Goal: Information Seeking & Learning: Learn about a topic

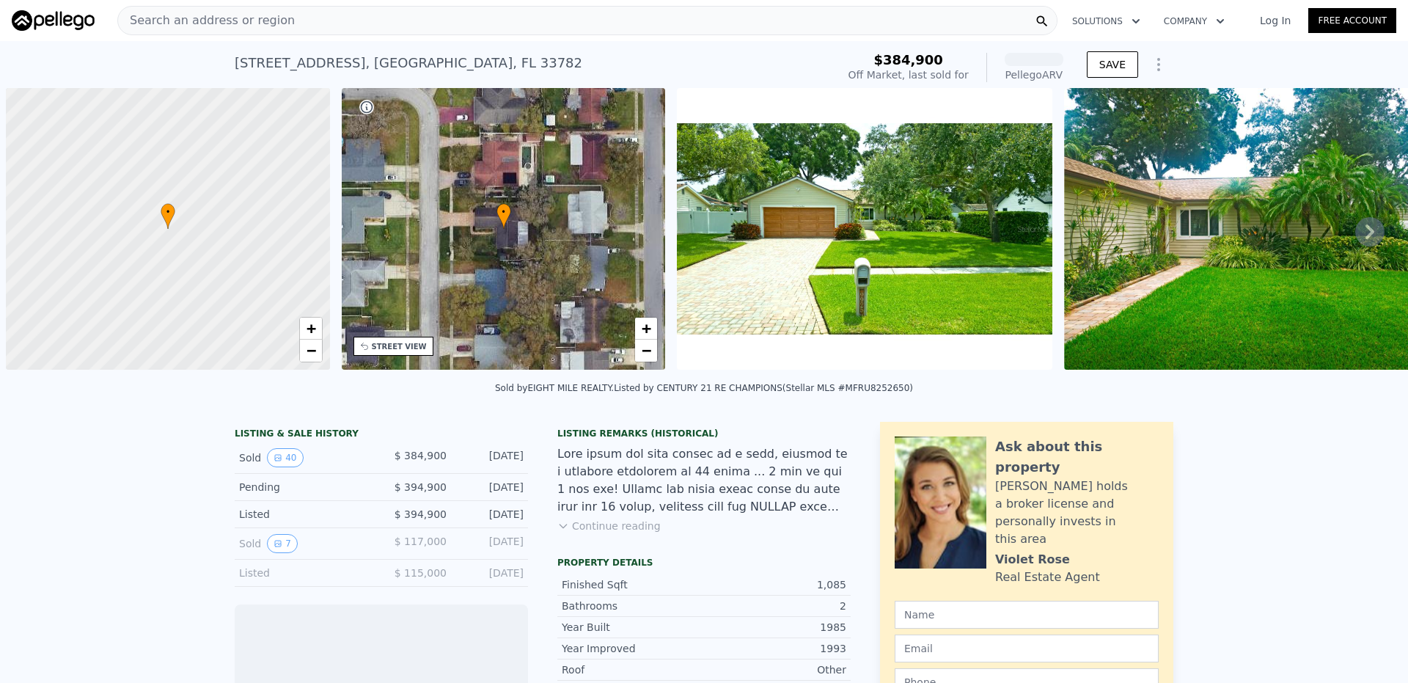
scroll to position [0, 6]
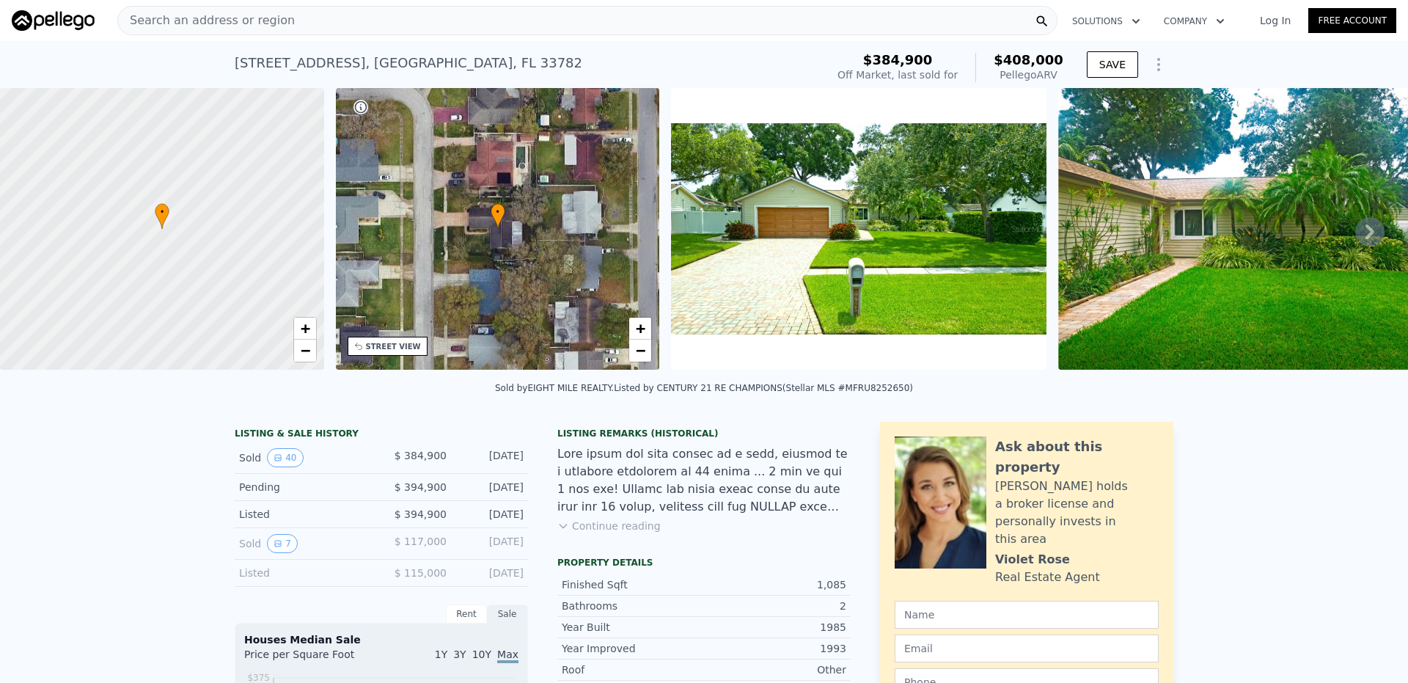
click at [845, 221] on img at bounding box center [858, 229] width 375 height 282
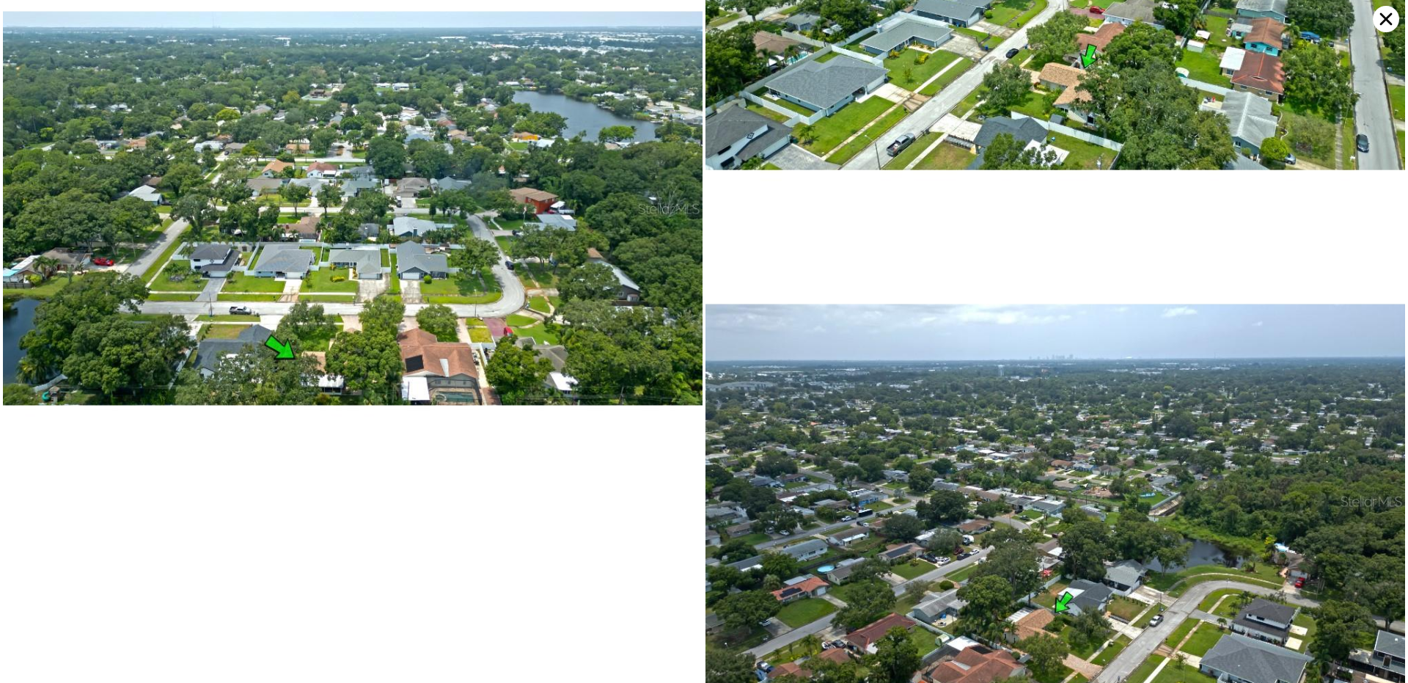
scroll to position [9780, 0]
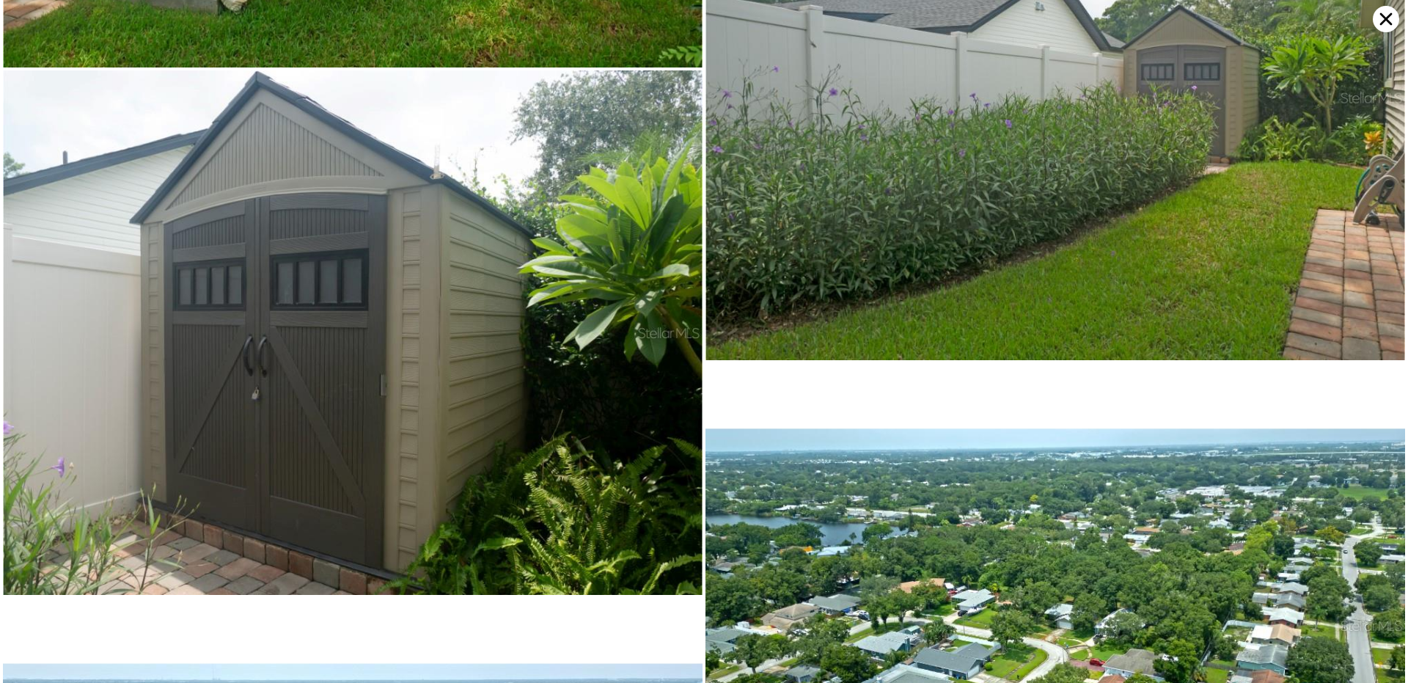
click at [1383, 18] on icon at bounding box center [1385, 19] width 26 height 26
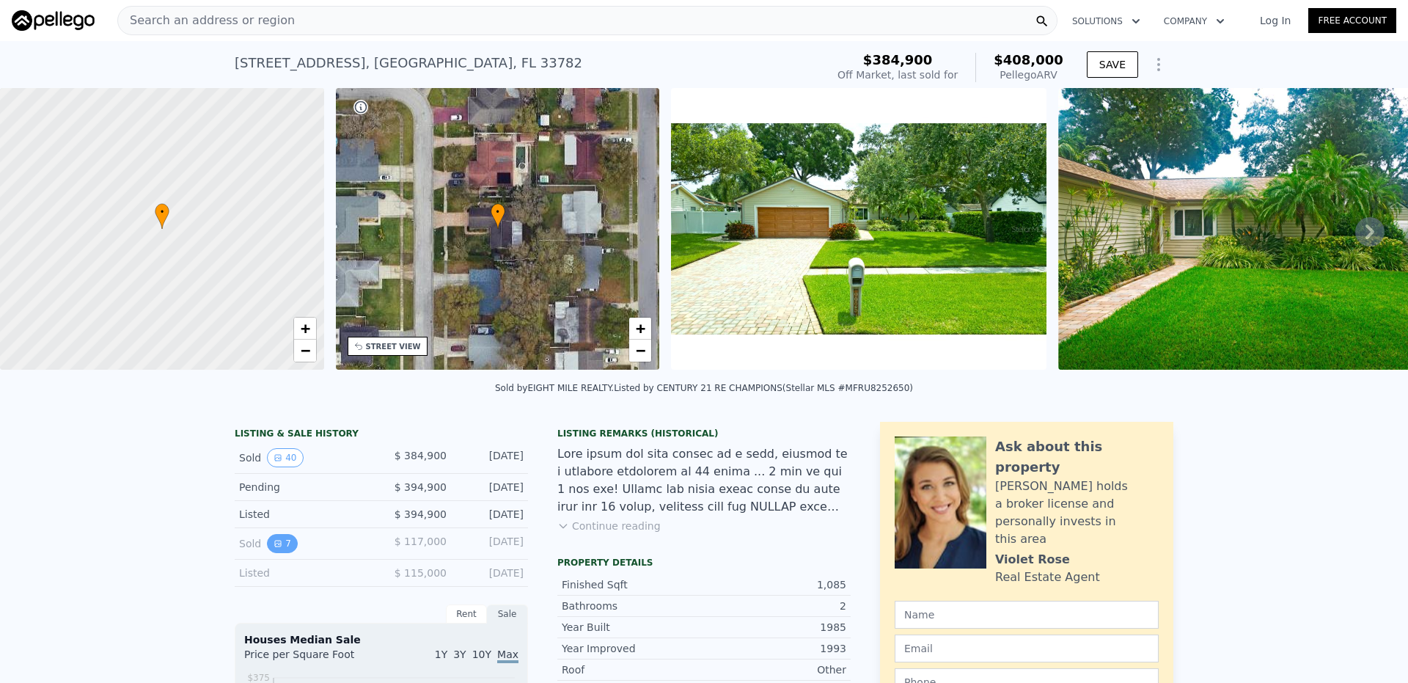
click at [277, 553] on button "7" at bounding box center [282, 543] width 31 height 19
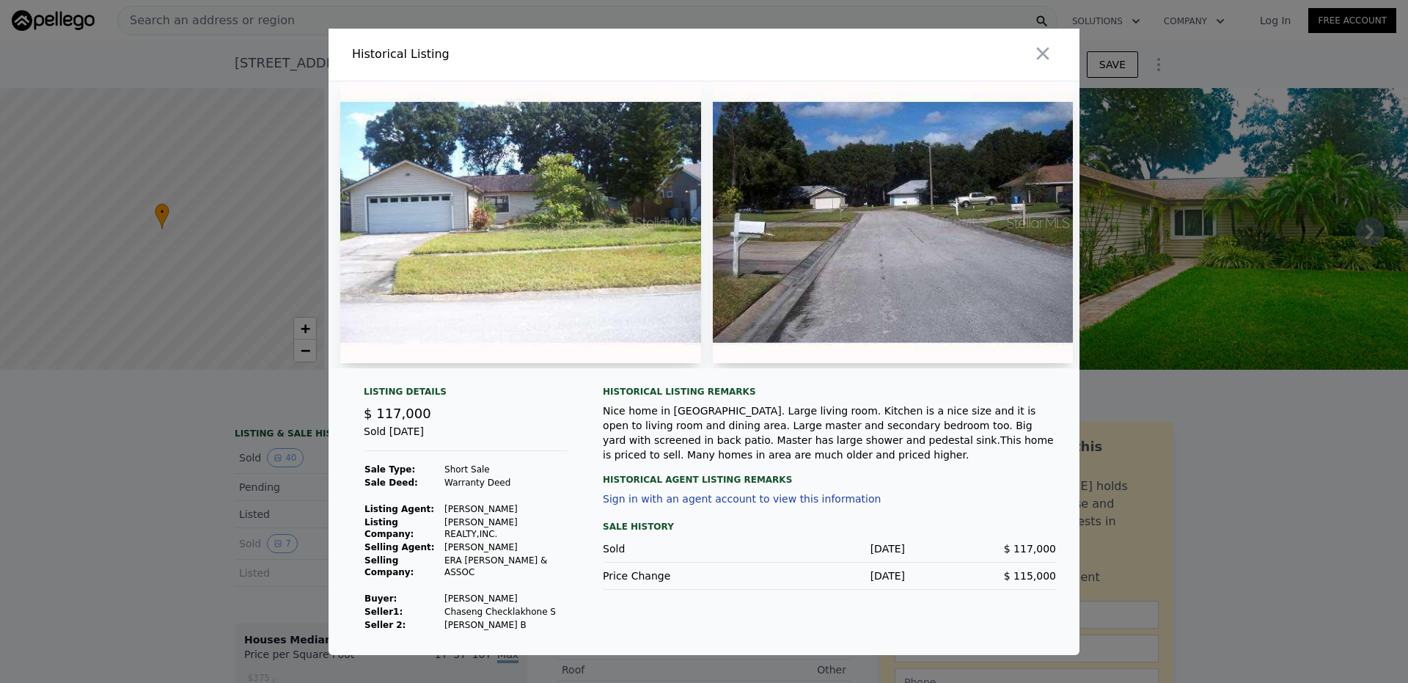
click at [935, 290] on img at bounding box center [893, 222] width 361 height 282
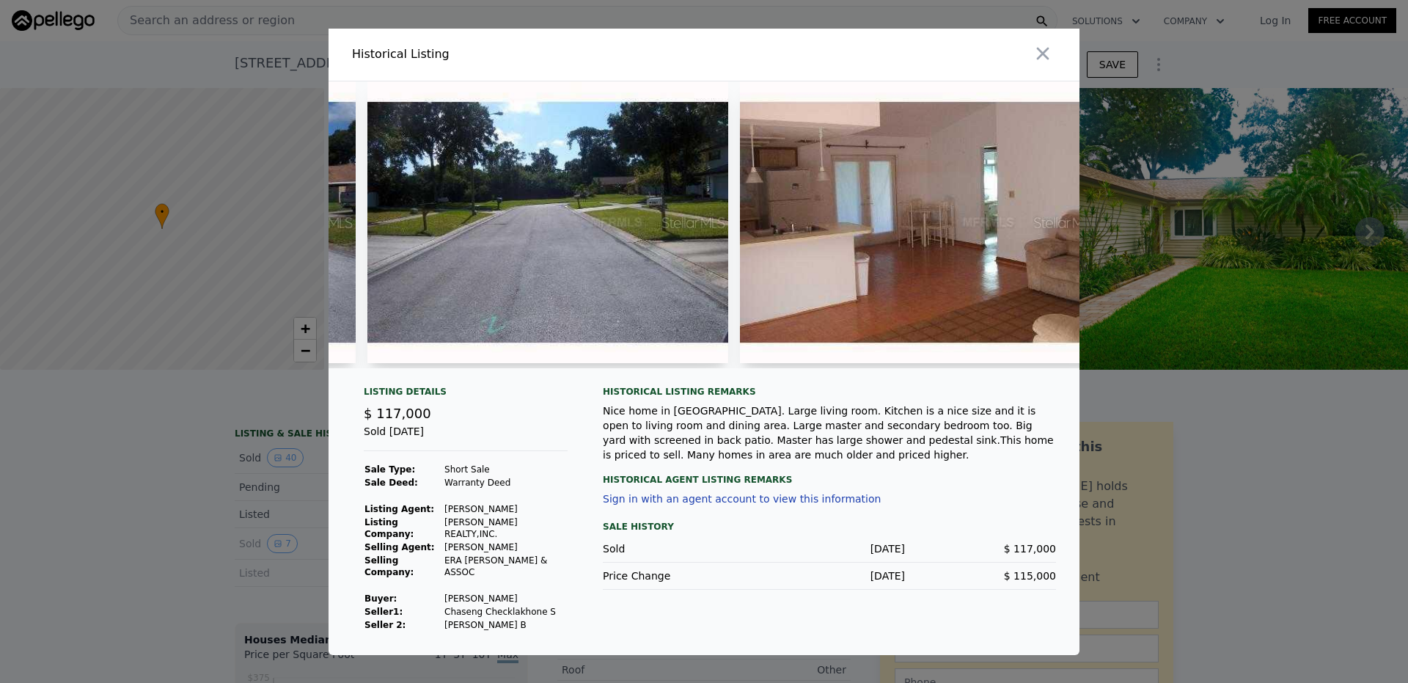
scroll to position [0, 963]
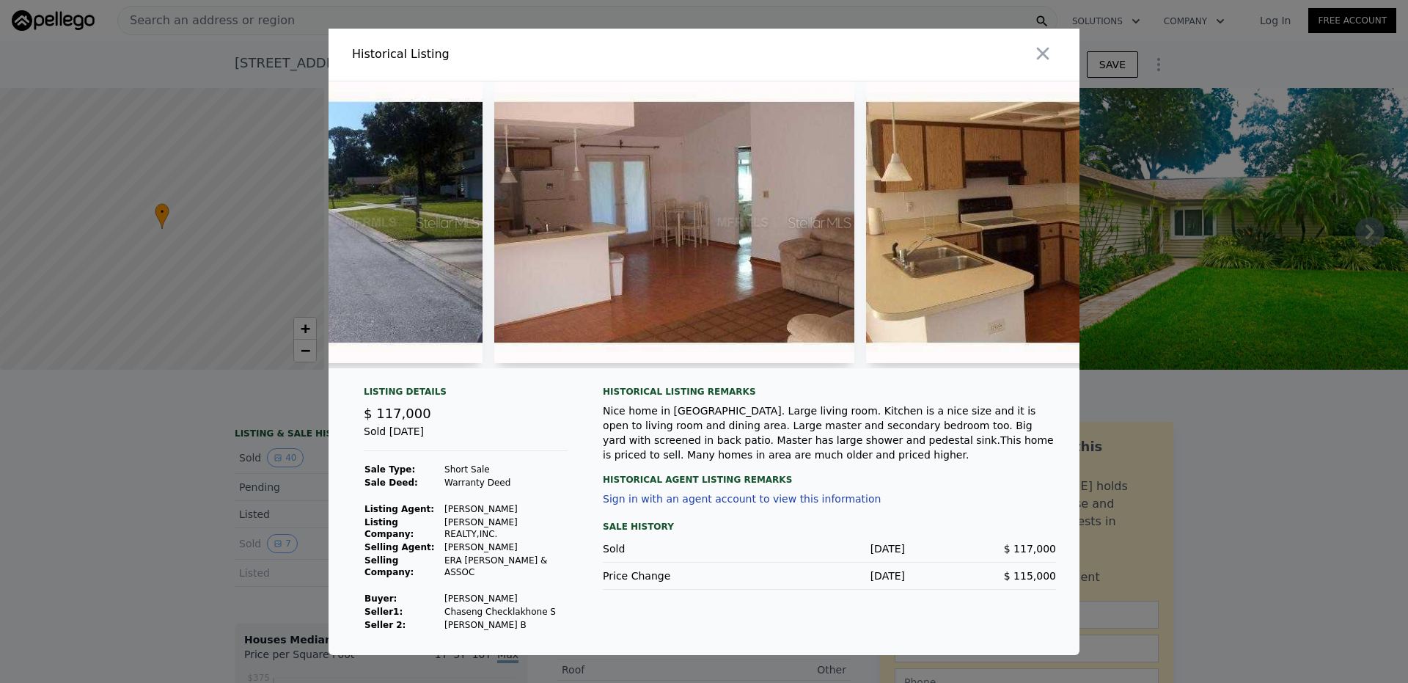
click at [705, 262] on img at bounding box center [674, 222] width 361 height 282
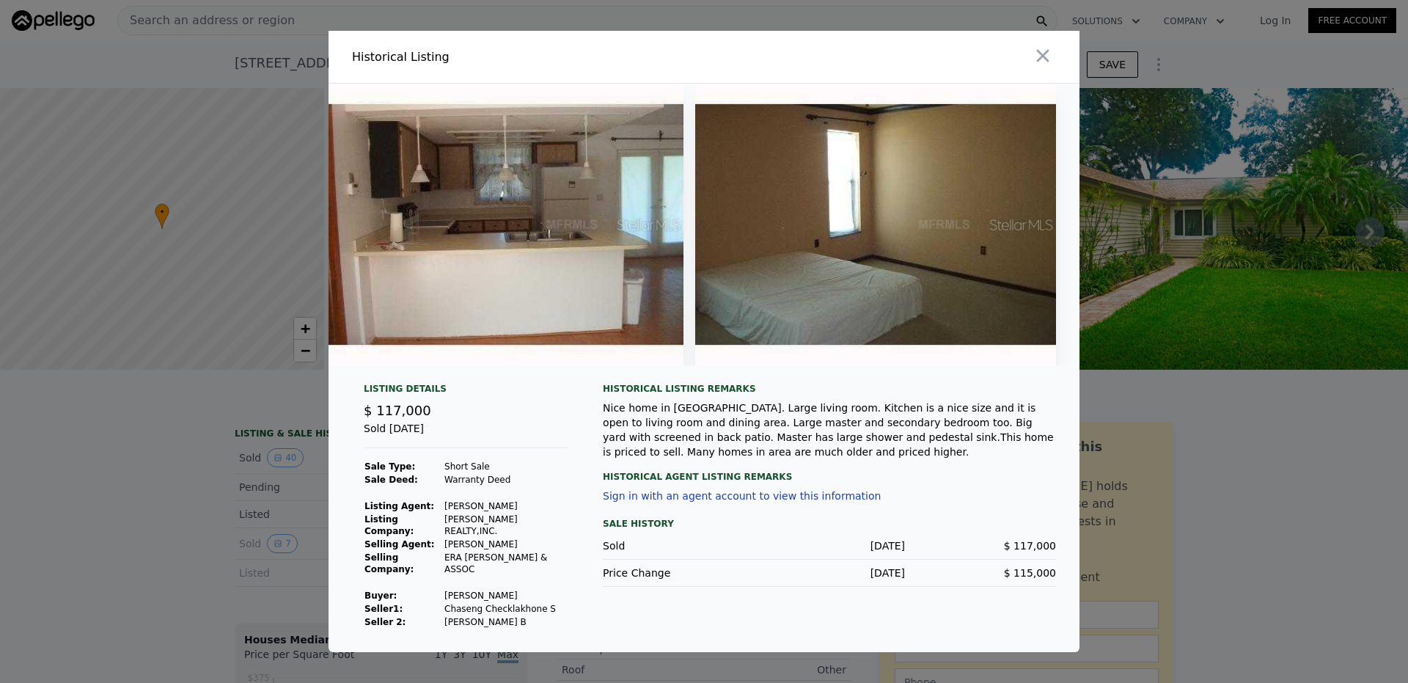
scroll to position [0, 1701]
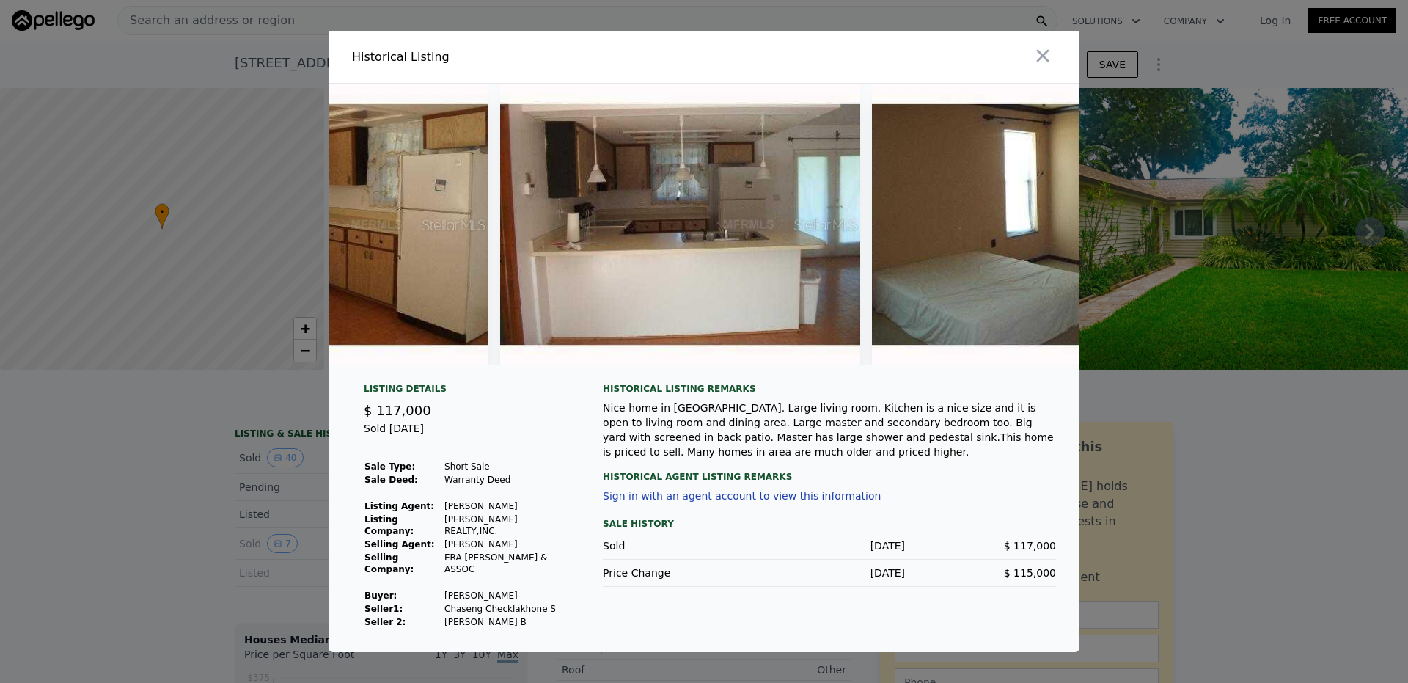
click at [682, 251] on img at bounding box center [680, 225] width 361 height 282
click at [662, 193] on img at bounding box center [680, 225] width 361 height 282
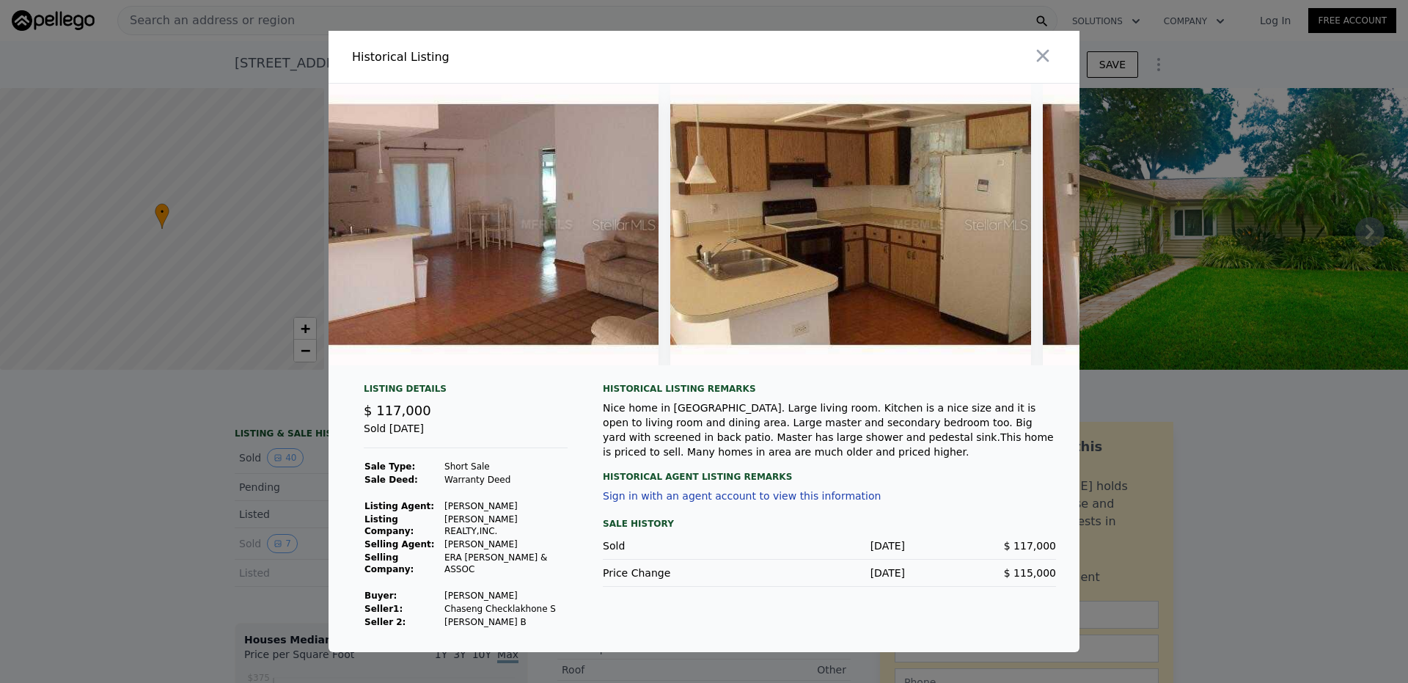
scroll to position [0, 901]
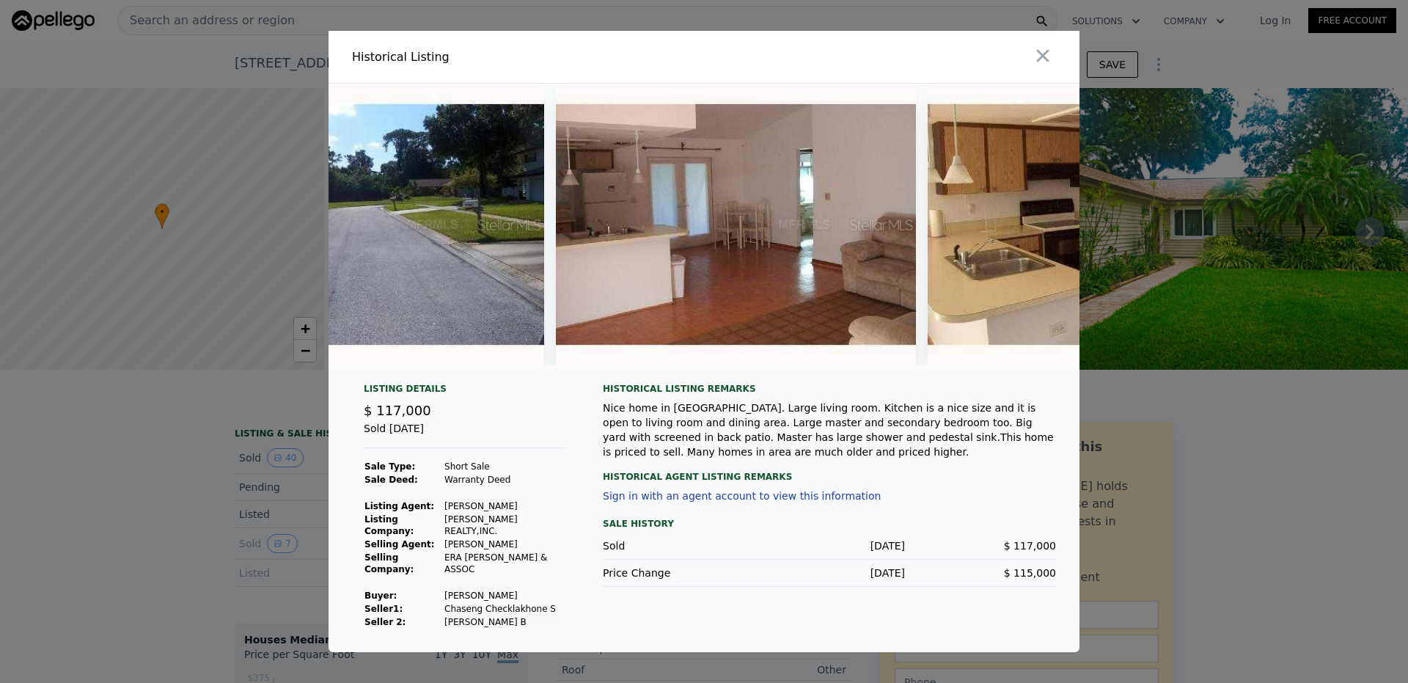
click at [777, 370] on div at bounding box center [703, 230] width 751 height 293
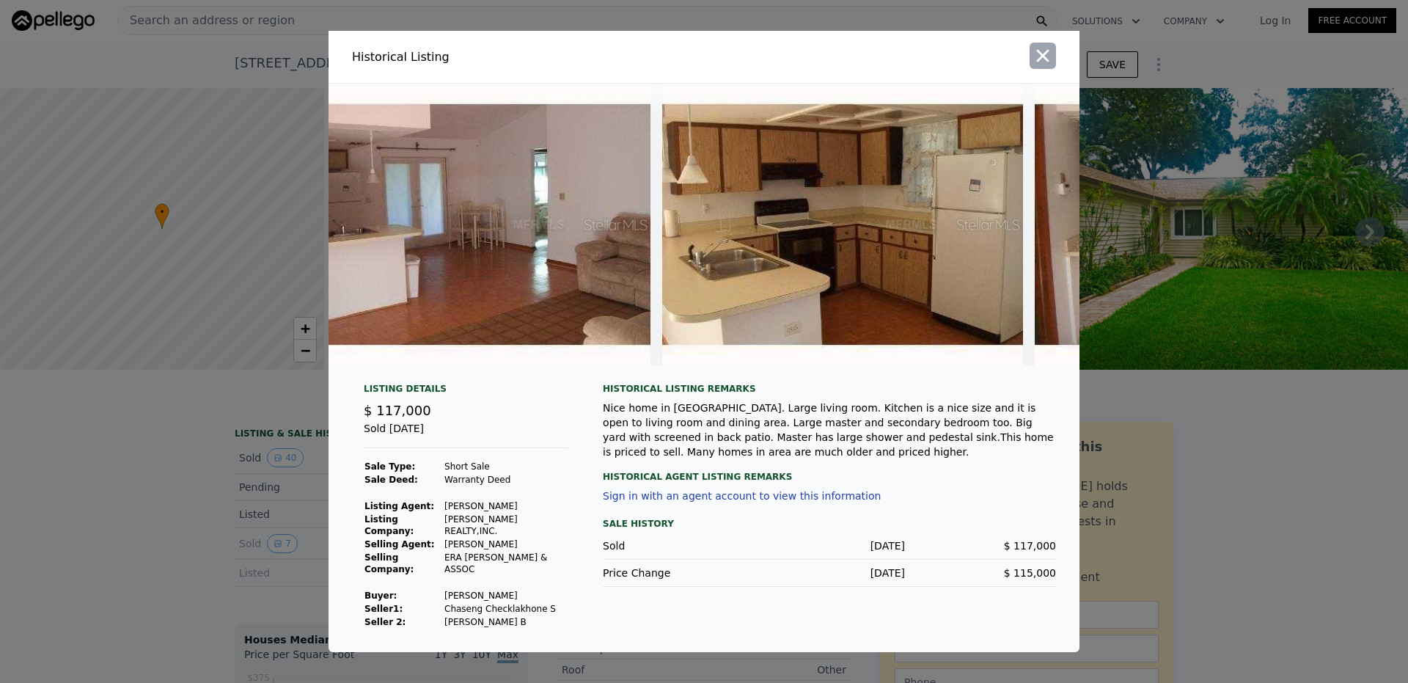
click at [1049, 49] on icon "button" at bounding box center [1042, 55] width 21 height 21
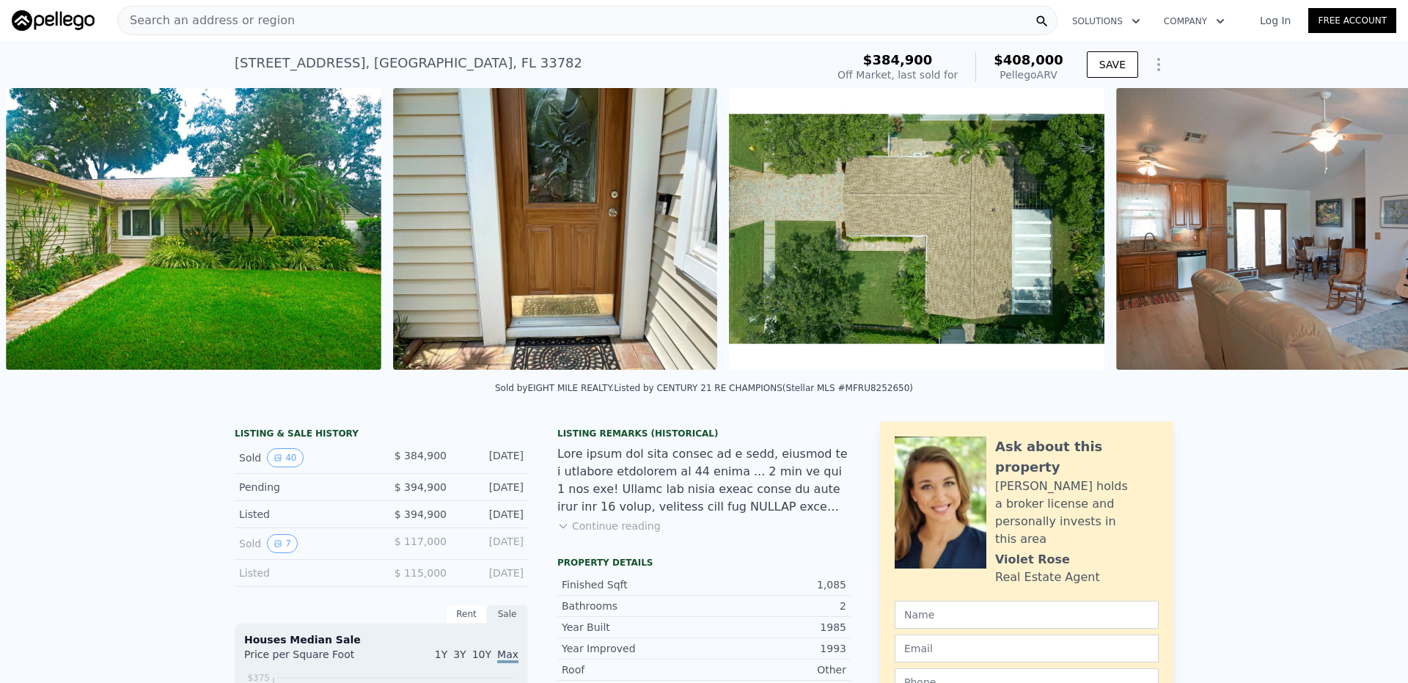
scroll to position [0, 2168]
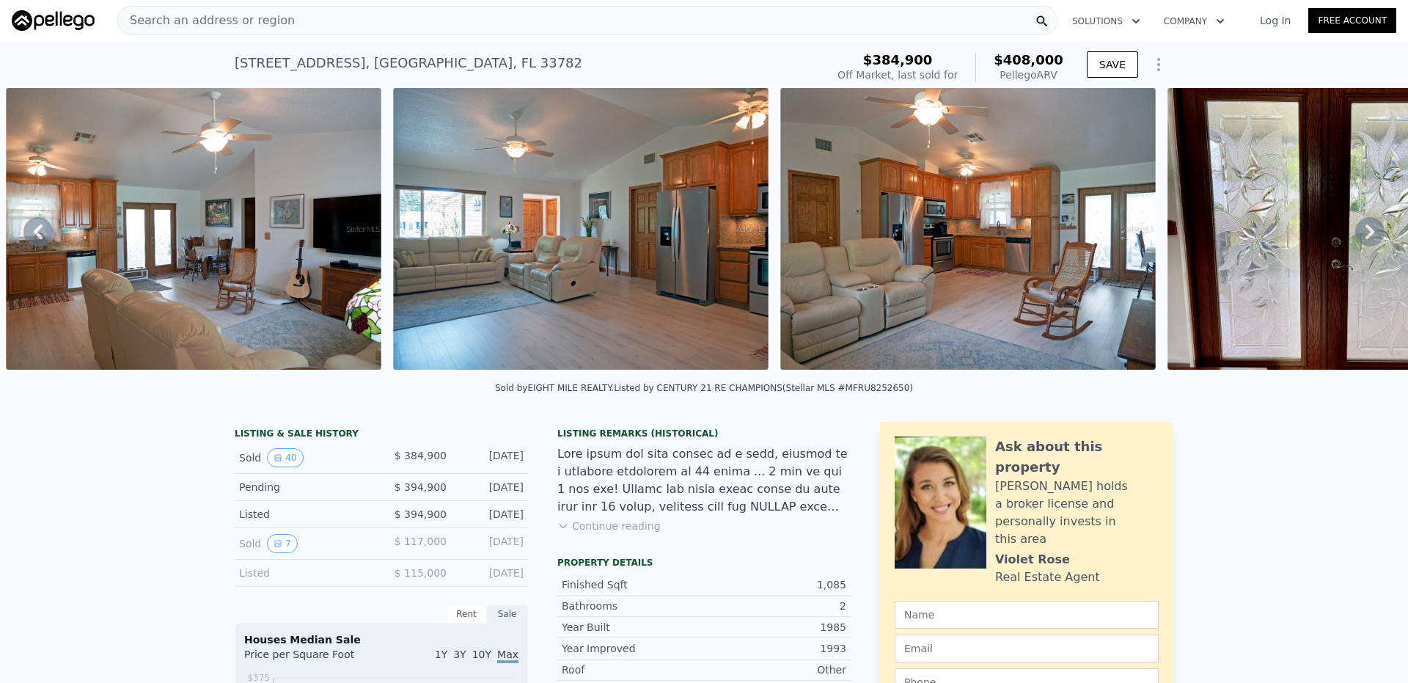
click at [1156, 314] on div at bounding box center [967, 231] width 387 height 287
drag, startPoint x: 1137, startPoint y: 306, endPoint x: 1122, endPoint y: 306, distance: 14.7
click at [1122, 306] on img at bounding box center [967, 229] width 375 height 282
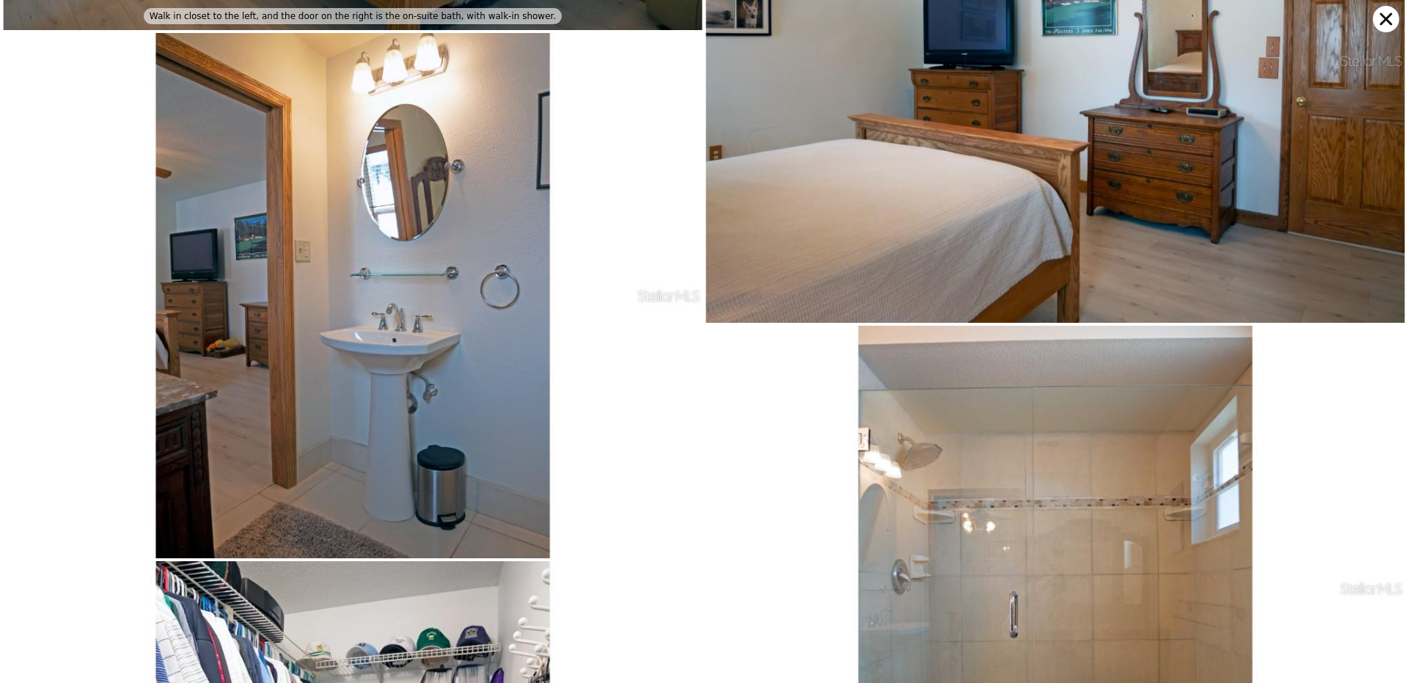
scroll to position [5360, 0]
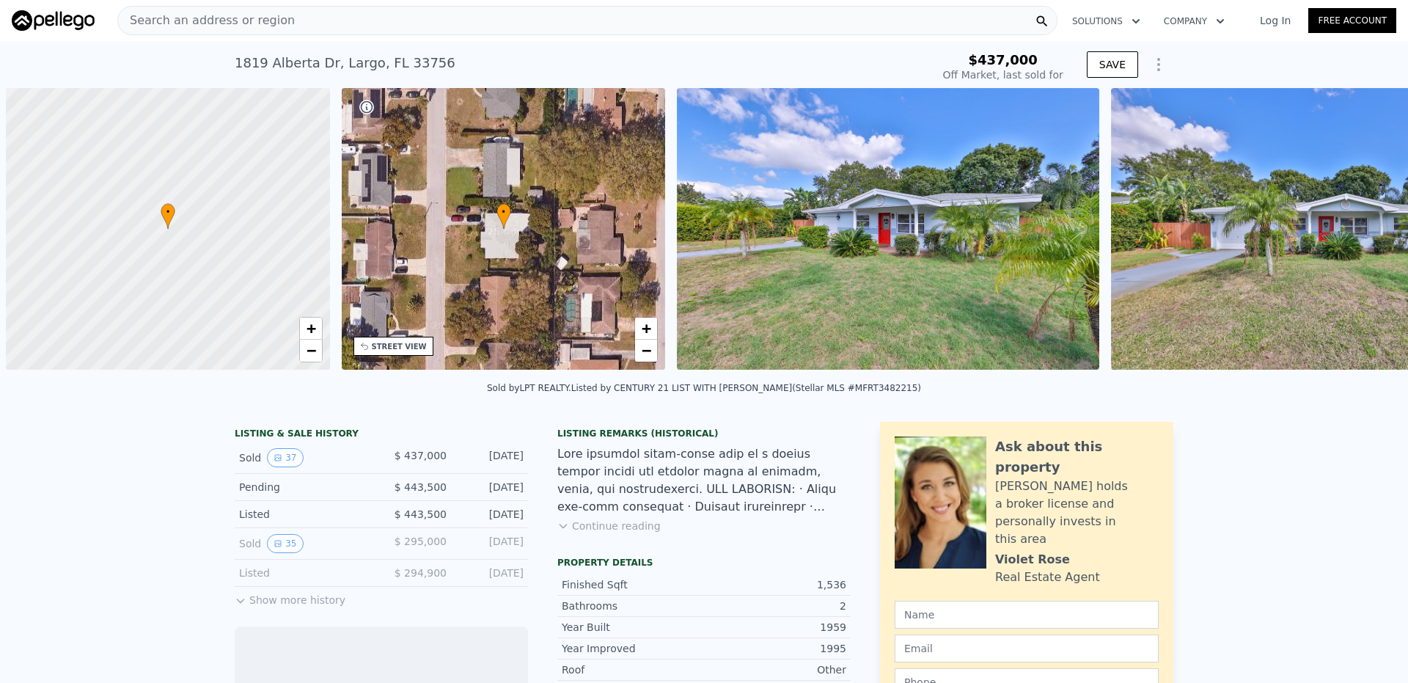
scroll to position [0, 6]
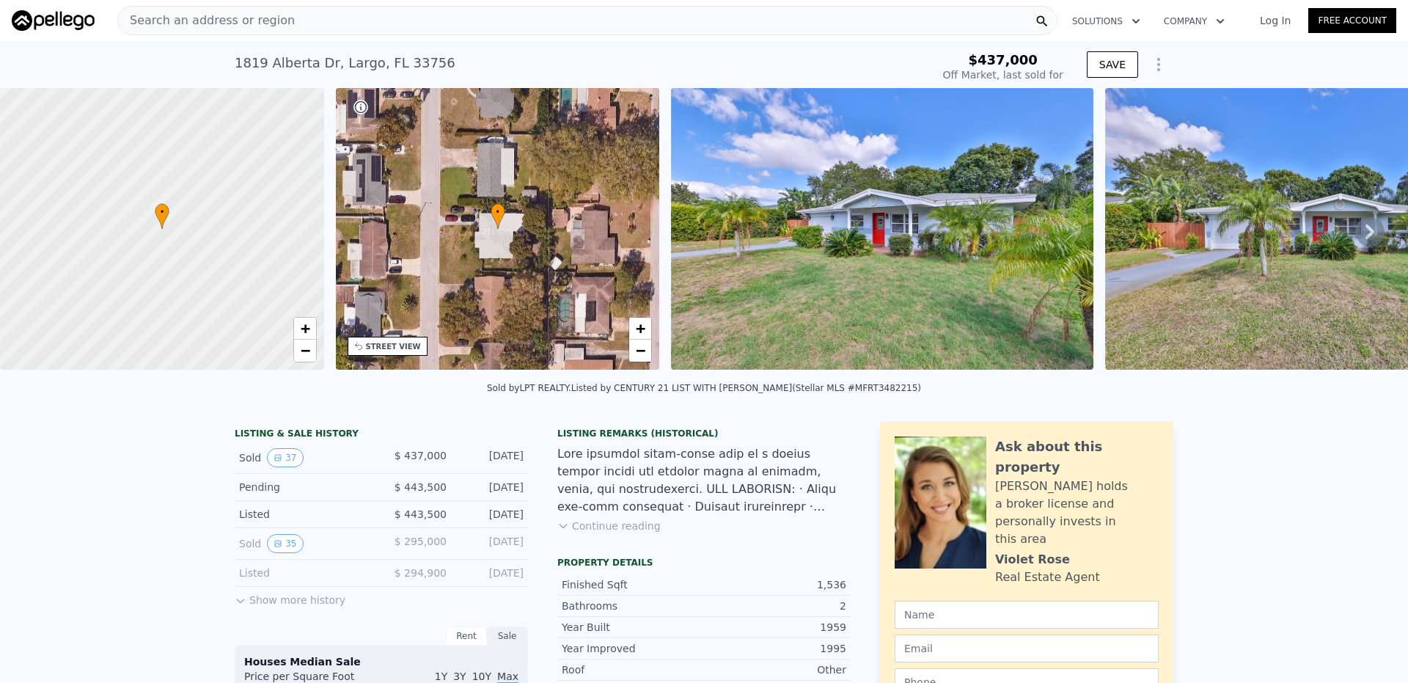
type input "-$ 467,133"
click at [1361, 230] on icon at bounding box center [1369, 231] width 29 height 29
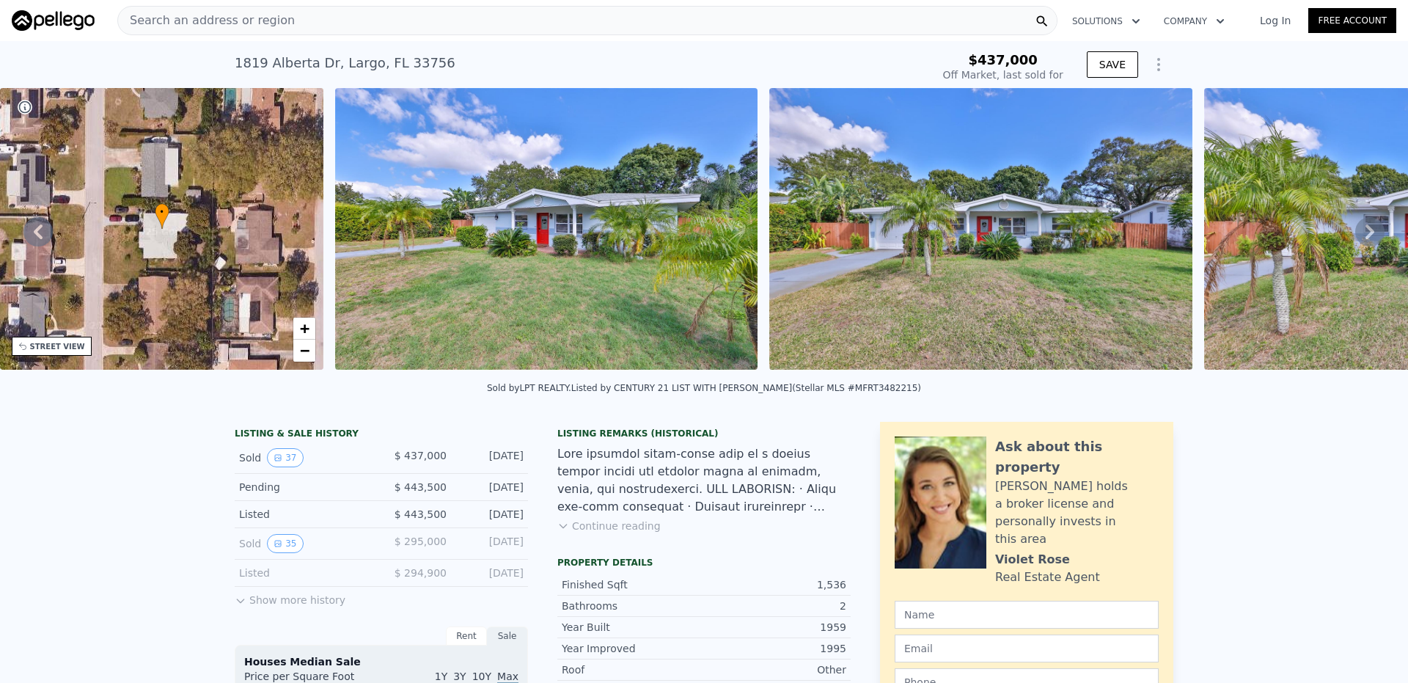
click at [1361, 230] on icon at bounding box center [1369, 231] width 29 height 29
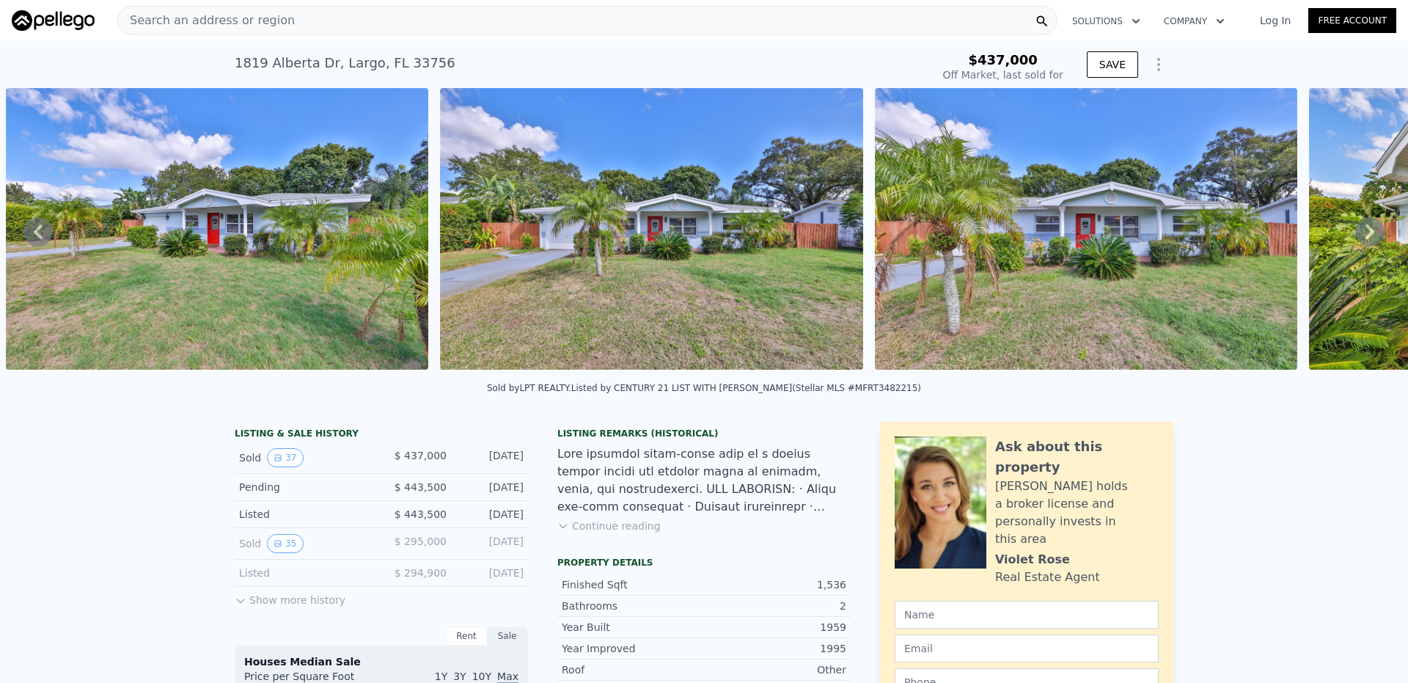
click at [1365, 235] on icon at bounding box center [1369, 231] width 9 height 15
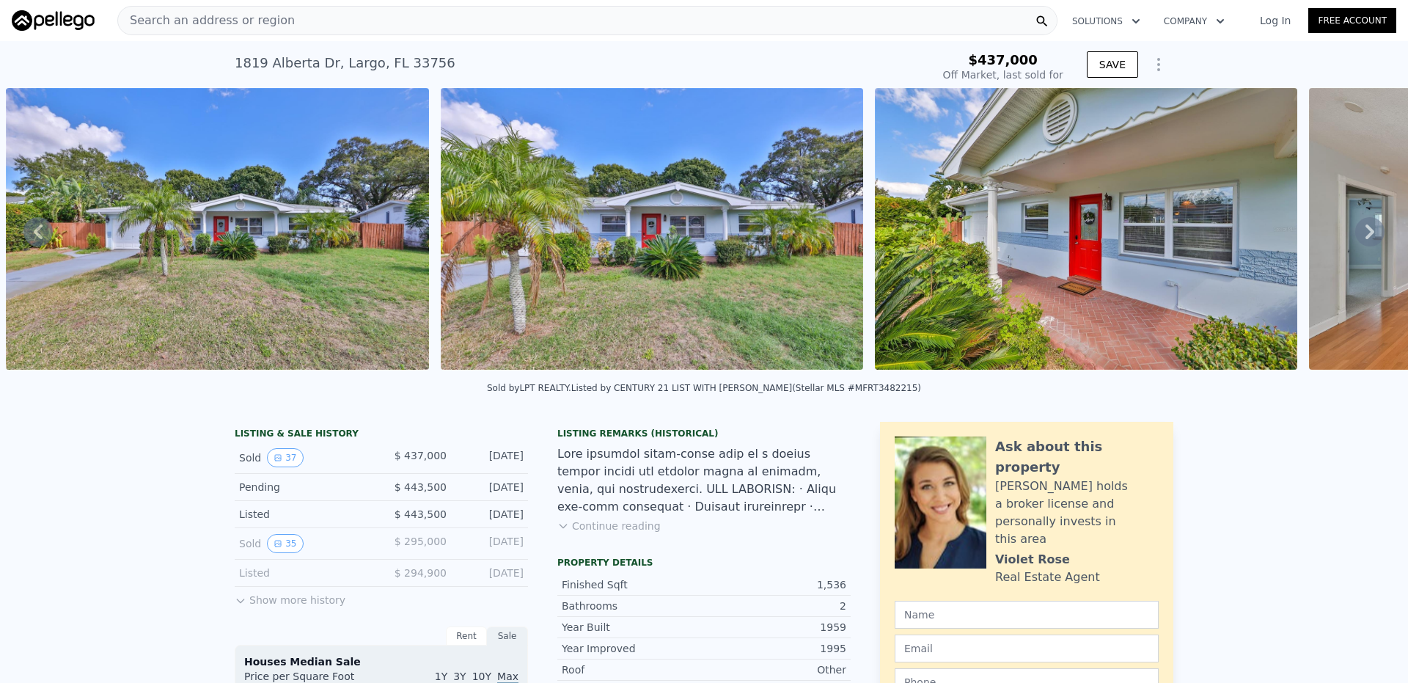
click at [1365, 235] on icon at bounding box center [1369, 231] width 9 height 15
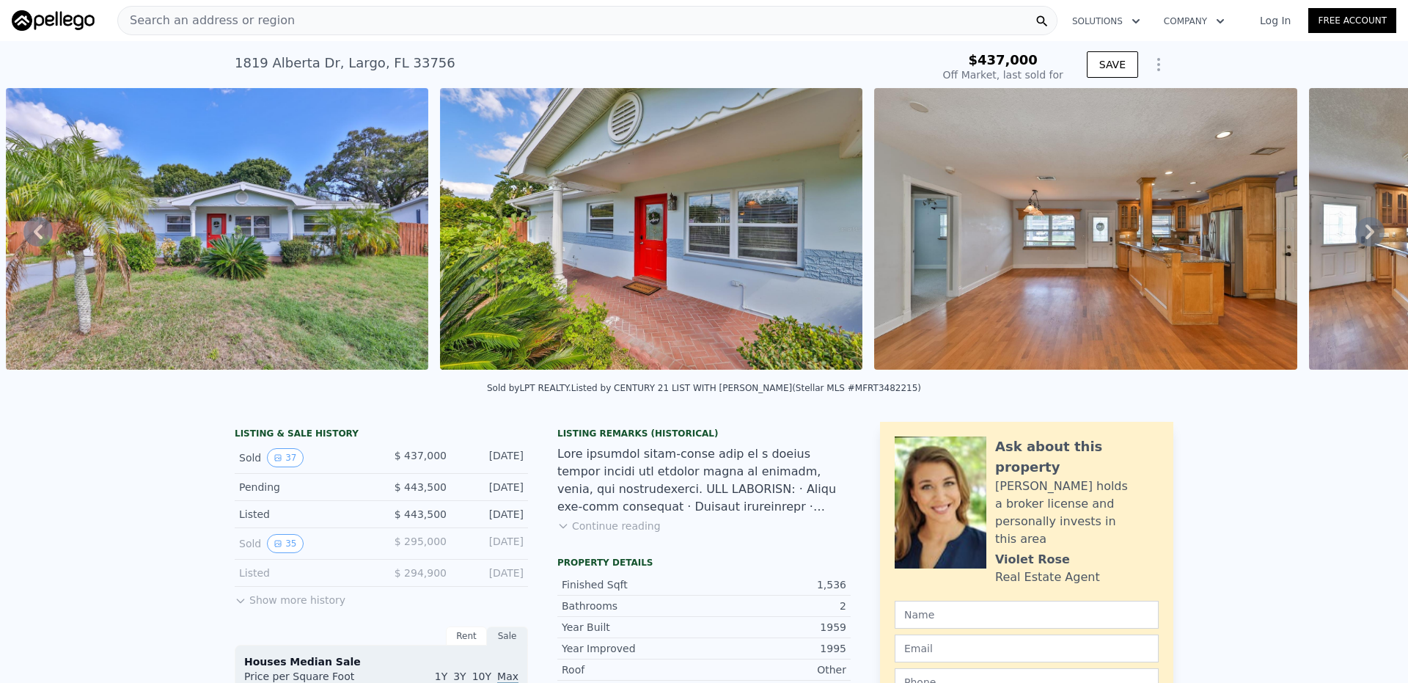
click at [1365, 235] on icon at bounding box center [1369, 231] width 9 height 15
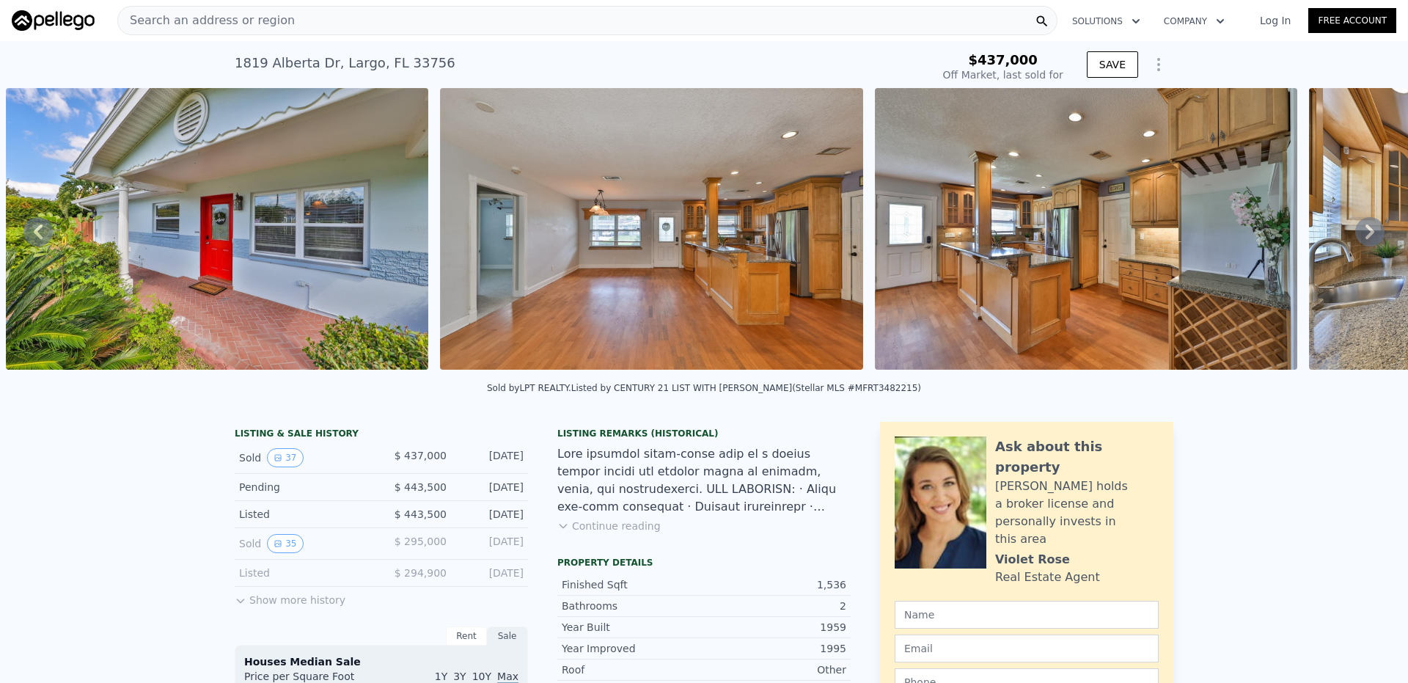
click at [1365, 235] on icon at bounding box center [1369, 231] width 9 height 15
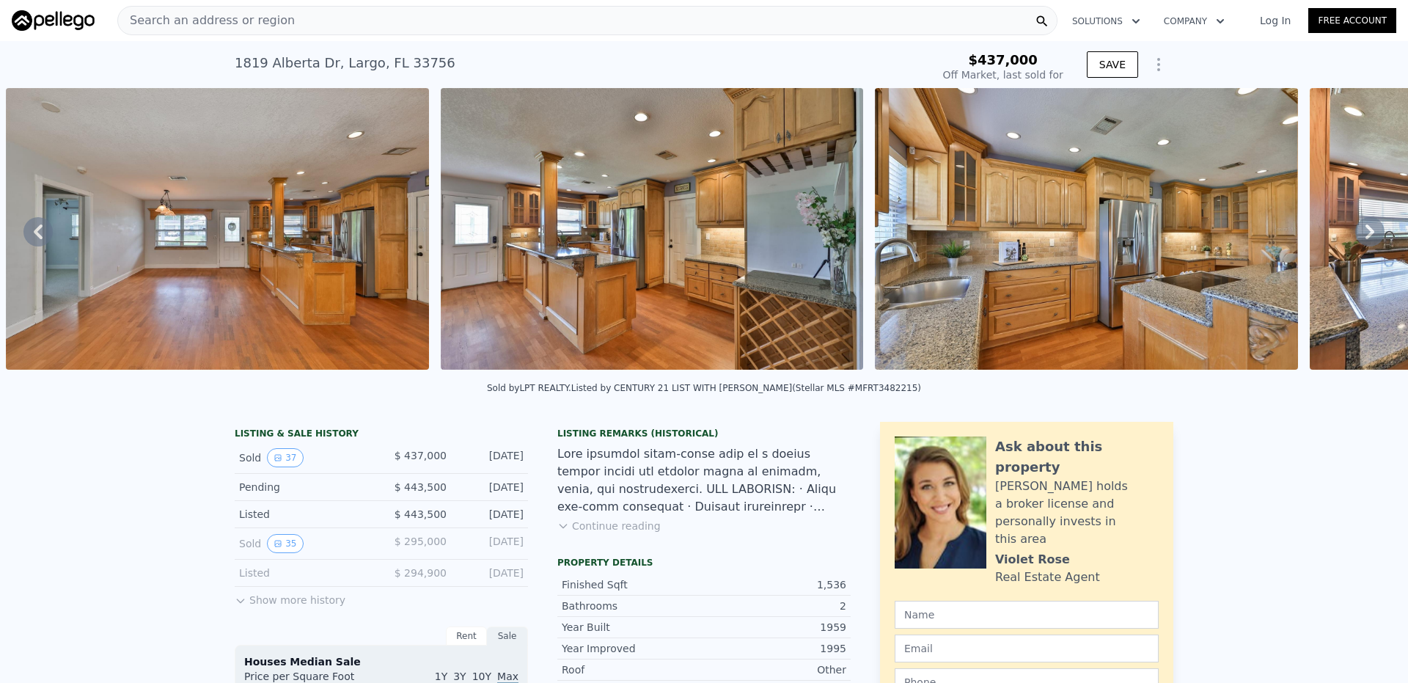
click at [1357, 235] on icon at bounding box center [1369, 231] width 29 height 29
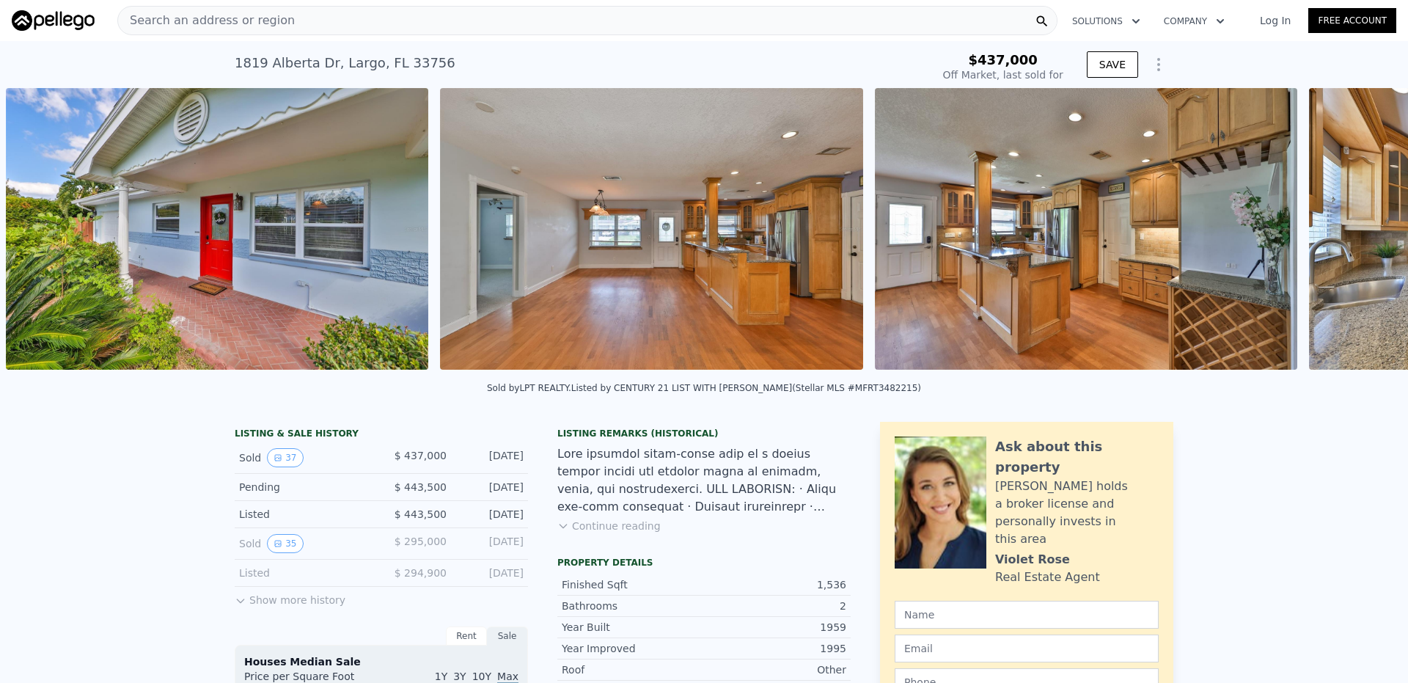
scroll to position [0, 2842]
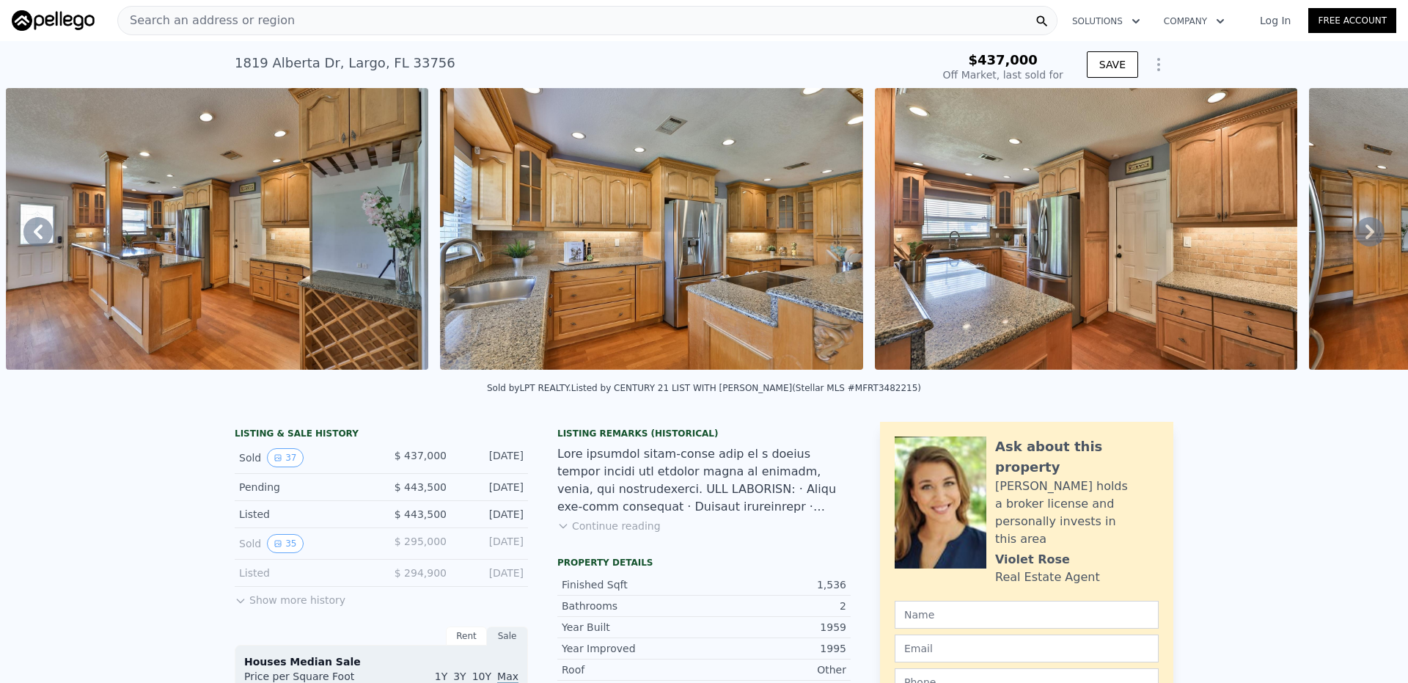
click at [1357, 235] on icon at bounding box center [1369, 231] width 29 height 29
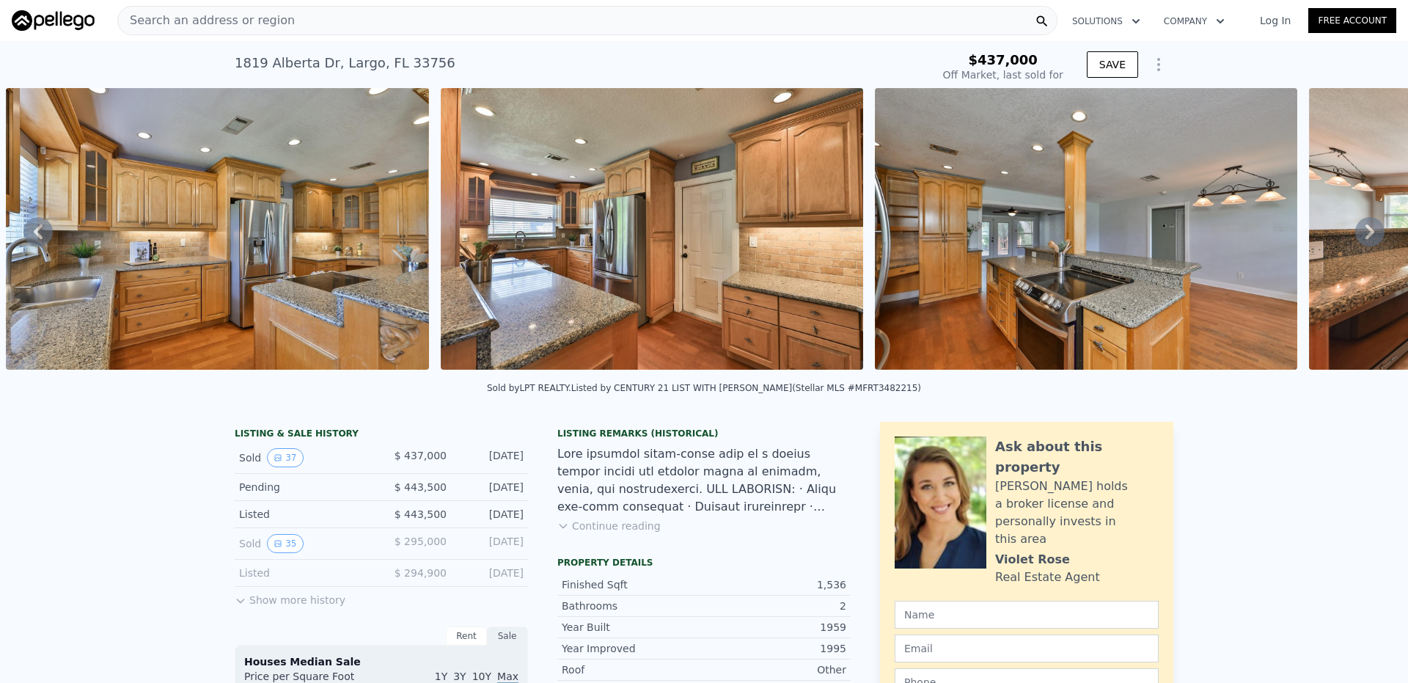
click at [1357, 235] on icon at bounding box center [1369, 231] width 29 height 29
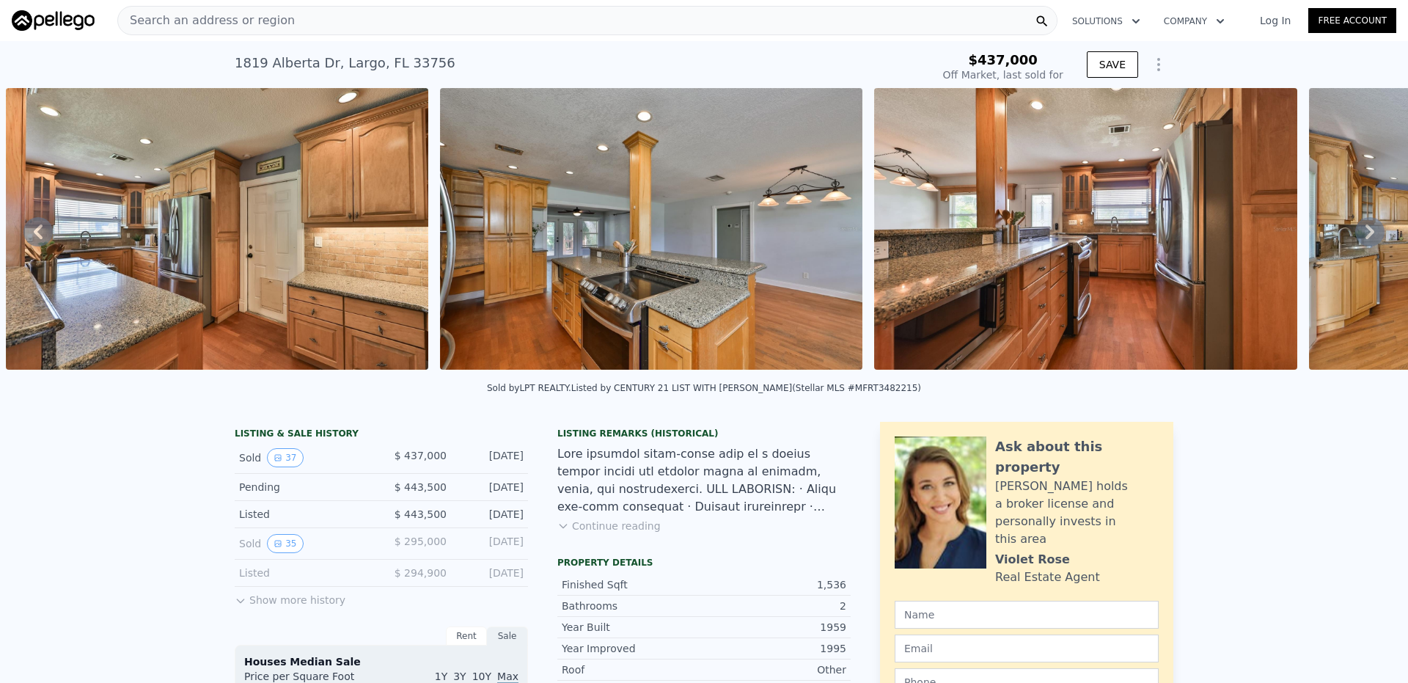
click at [1357, 235] on icon at bounding box center [1369, 231] width 29 height 29
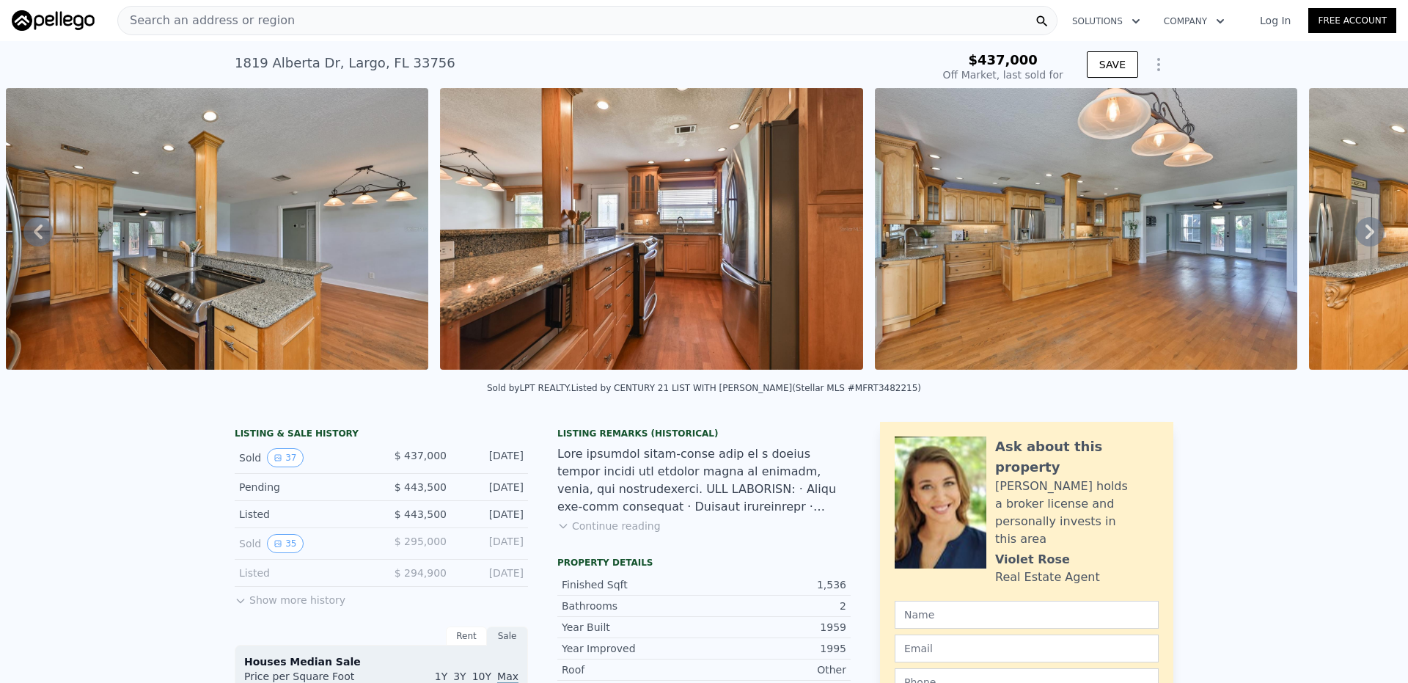
click at [1356, 244] on icon at bounding box center [1369, 231] width 29 height 29
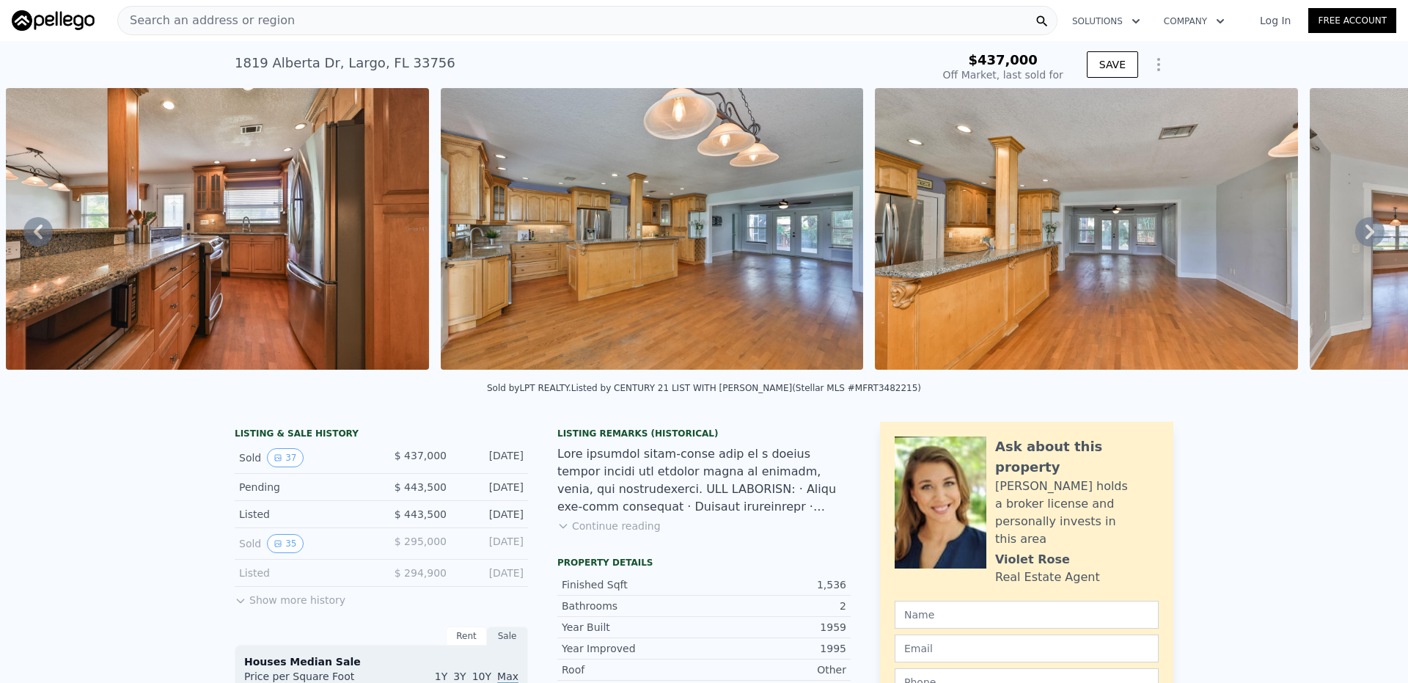
click at [1356, 244] on icon at bounding box center [1369, 231] width 29 height 29
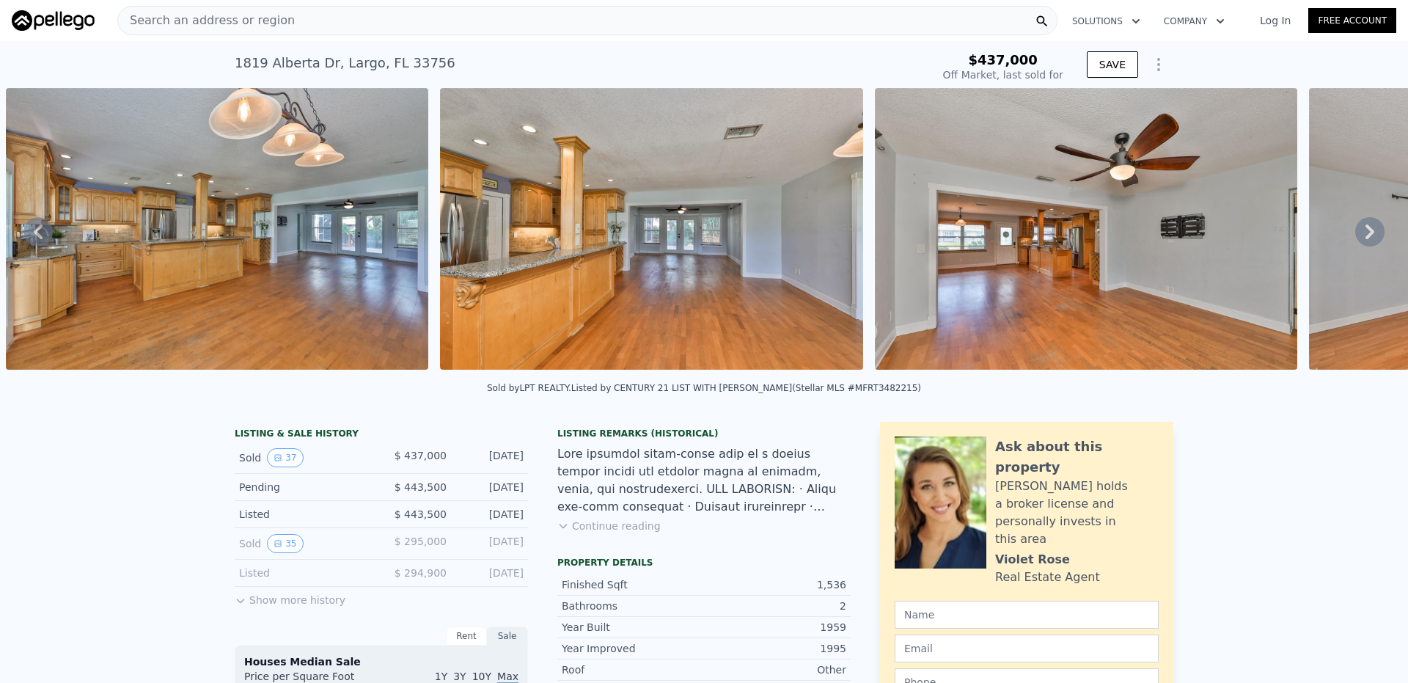
click at [1359, 230] on icon at bounding box center [1369, 231] width 29 height 29
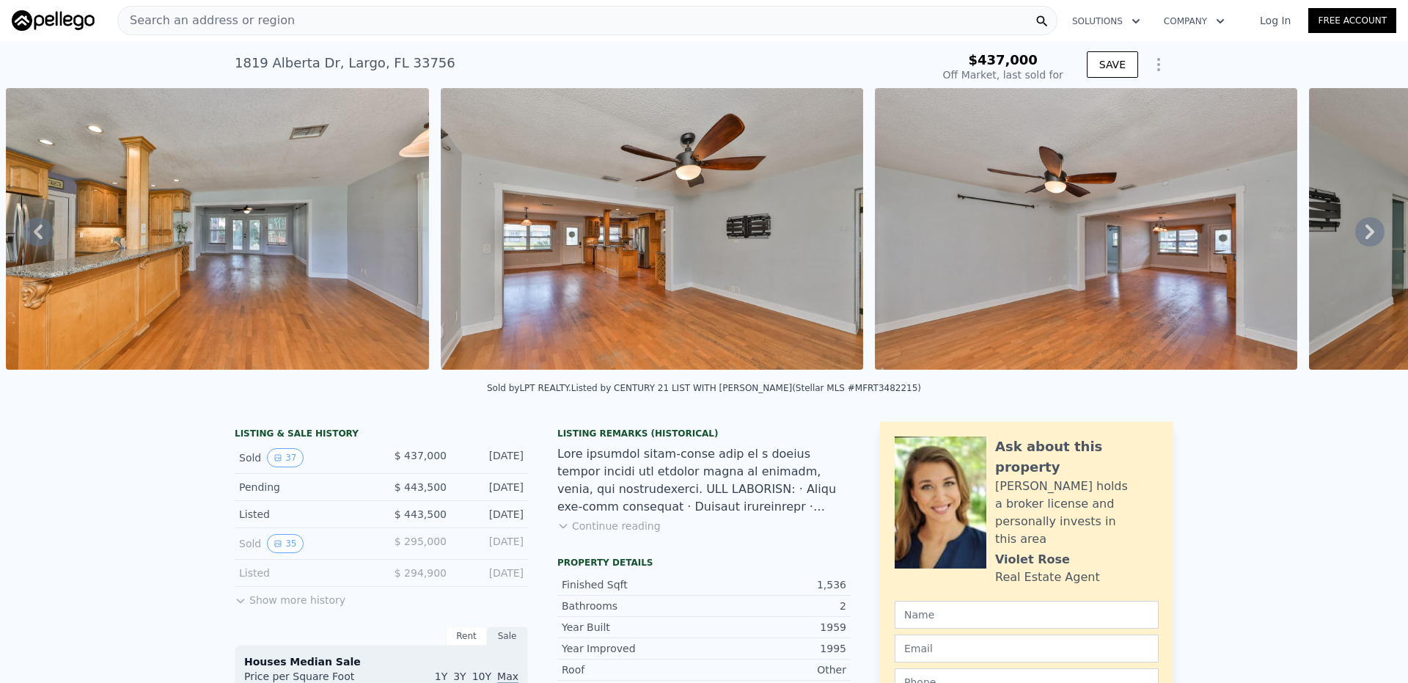
click at [1355, 235] on icon at bounding box center [1369, 231] width 29 height 29
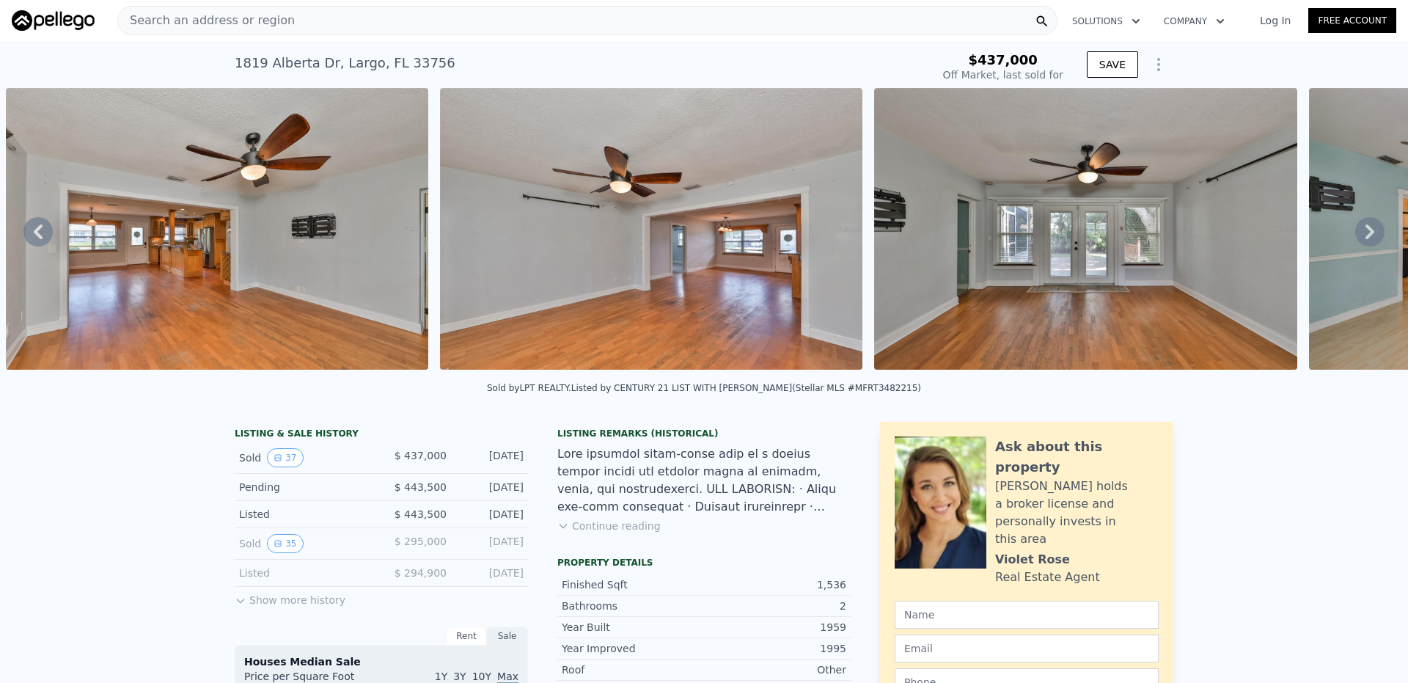
click at [1355, 235] on icon at bounding box center [1369, 231] width 29 height 29
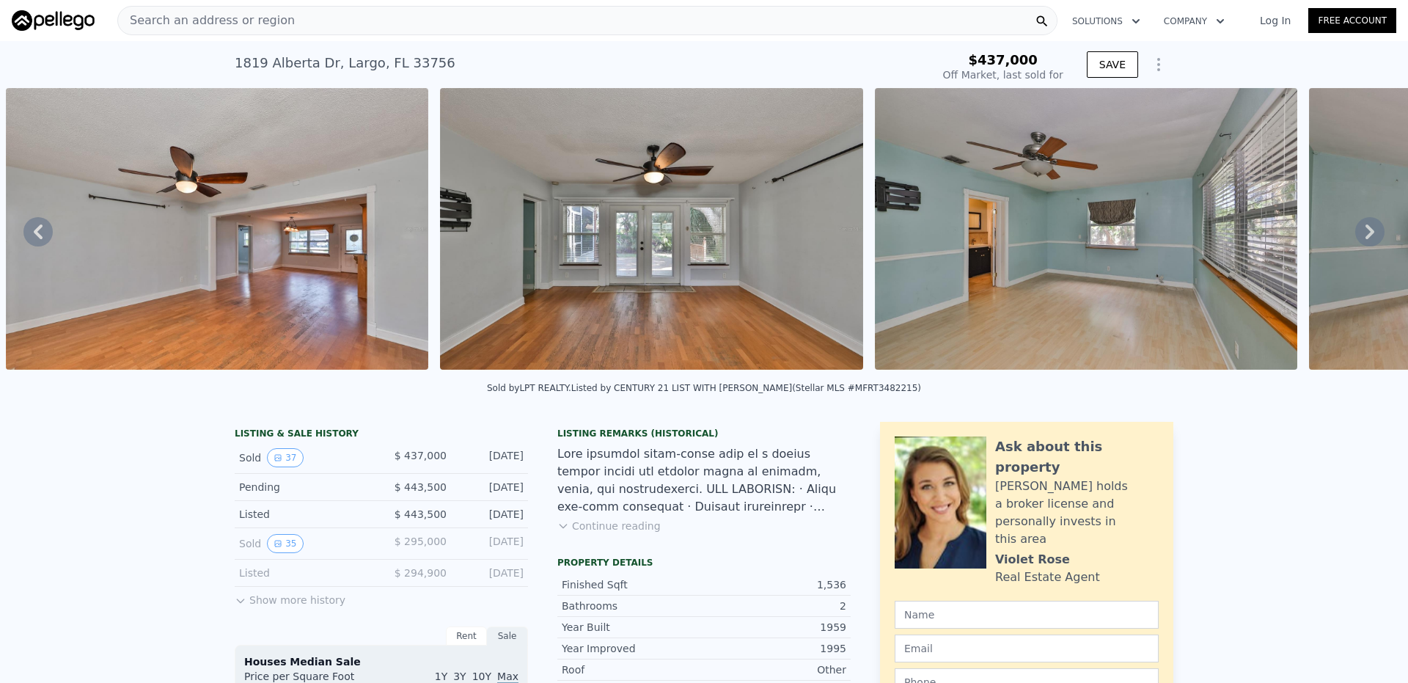
click at [1355, 238] on icon at bounding box center [1369, 231] width 29 height 29
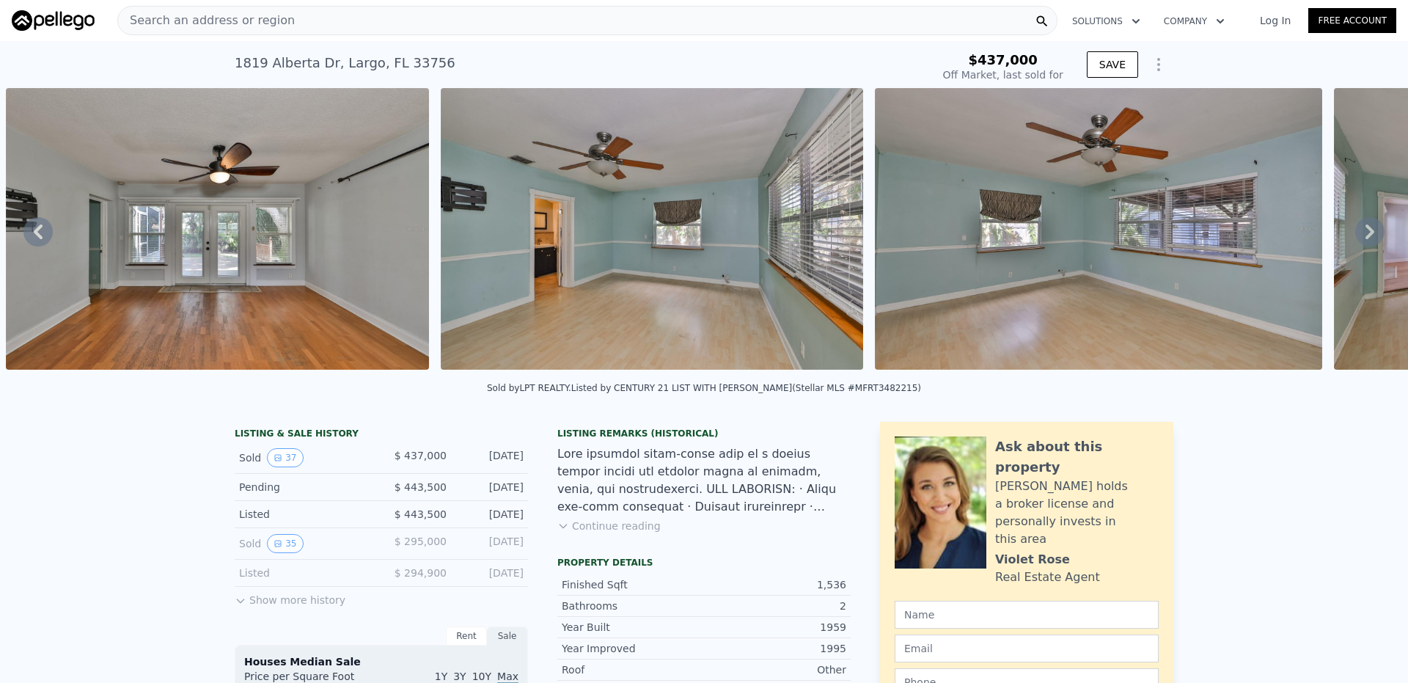
click at [1355, 238] on icon at bounding box center [1369, 231] width 29 height 29
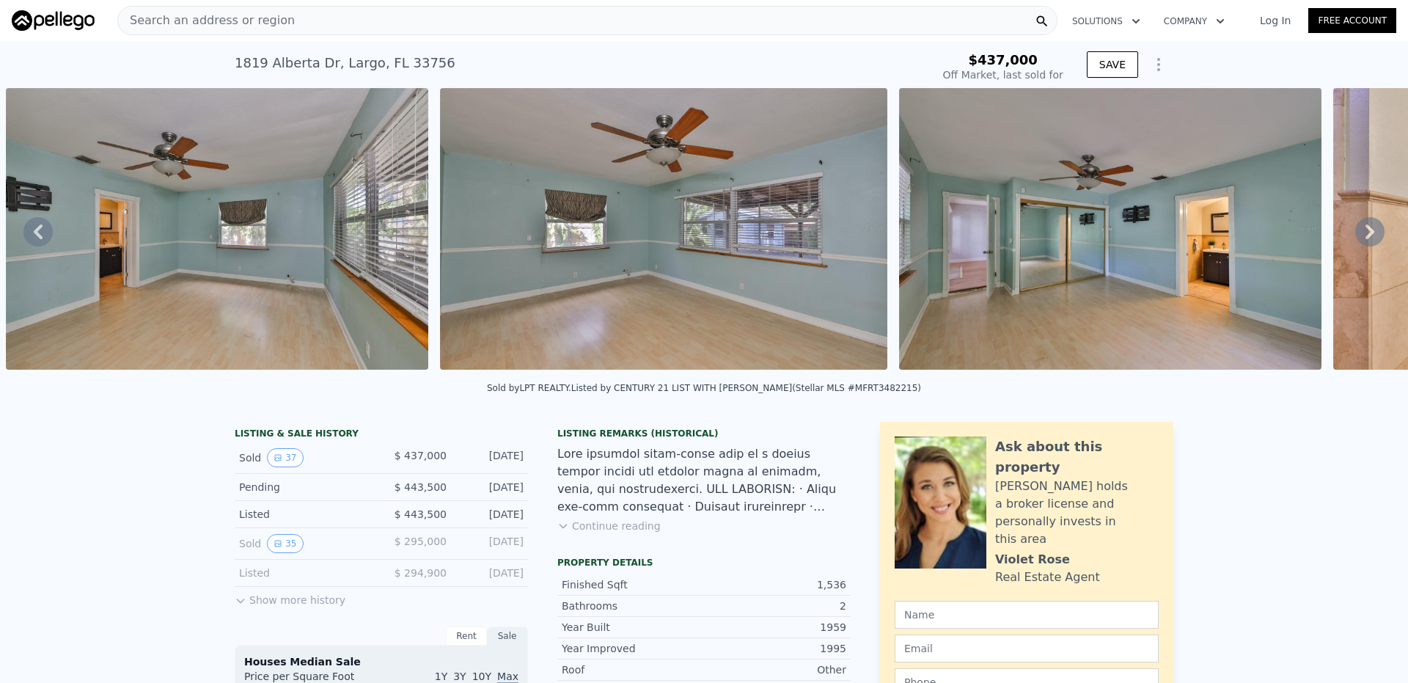
click at [1355, 238] on icon at bounding box center [1369, 231] width 29 height 29
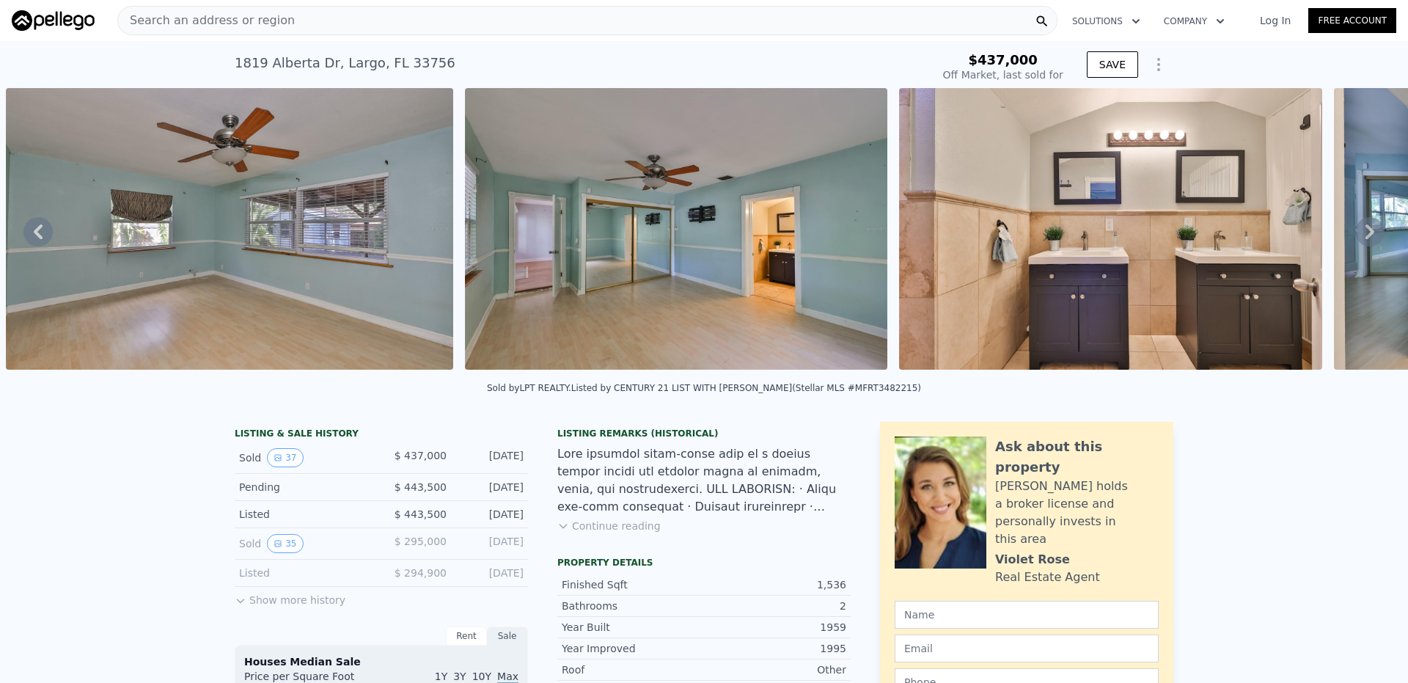
click at [1355, 238] on icon at bounding box center [1369, 231] width 29 height 29
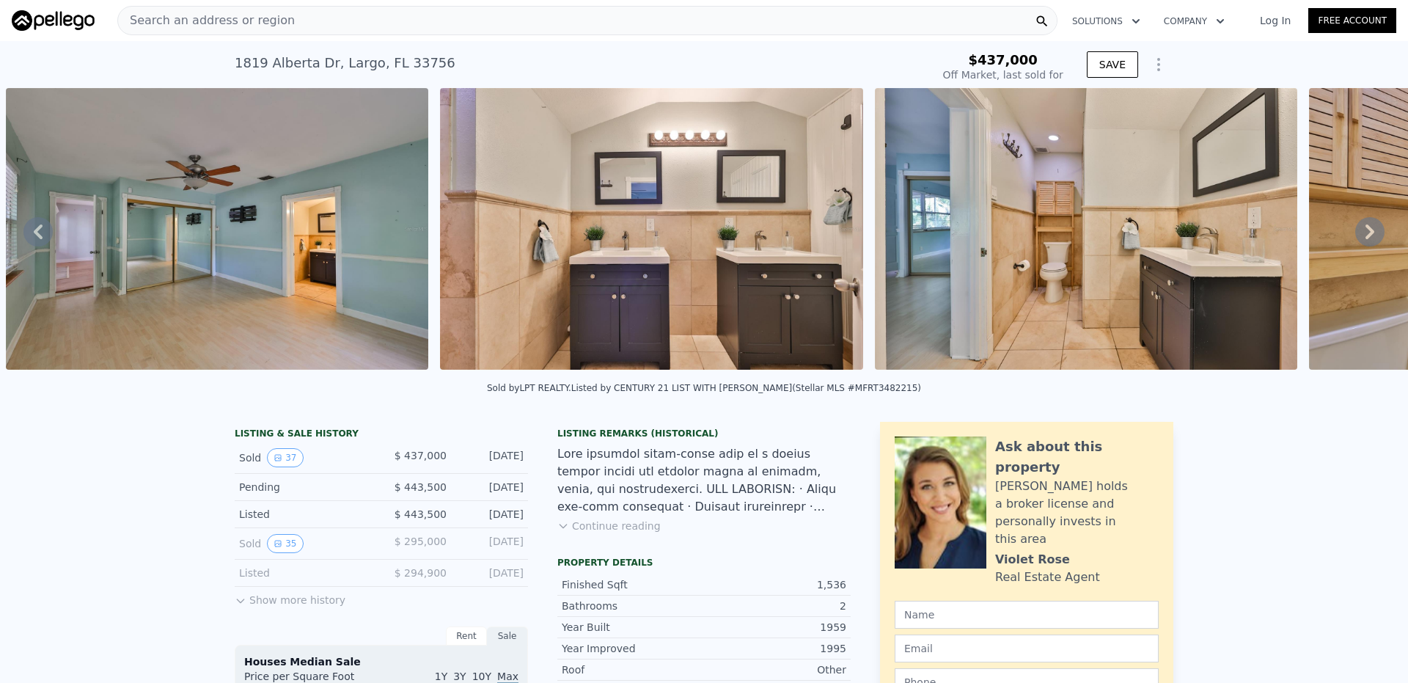
click at [1355, 238] on icon at bounding box center [1369, 231] width 29 height 29
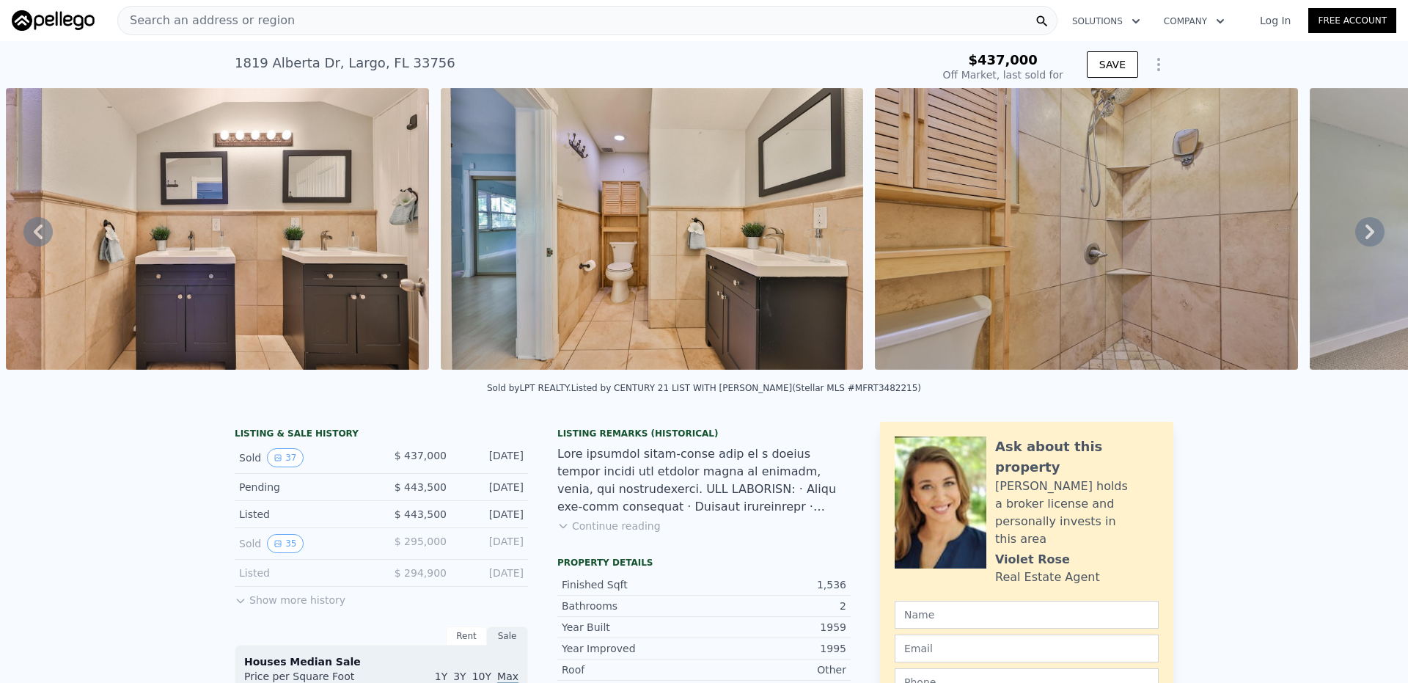
click at [1355, 238] on icon at bounding box center [1369, 231] width 29 height 29
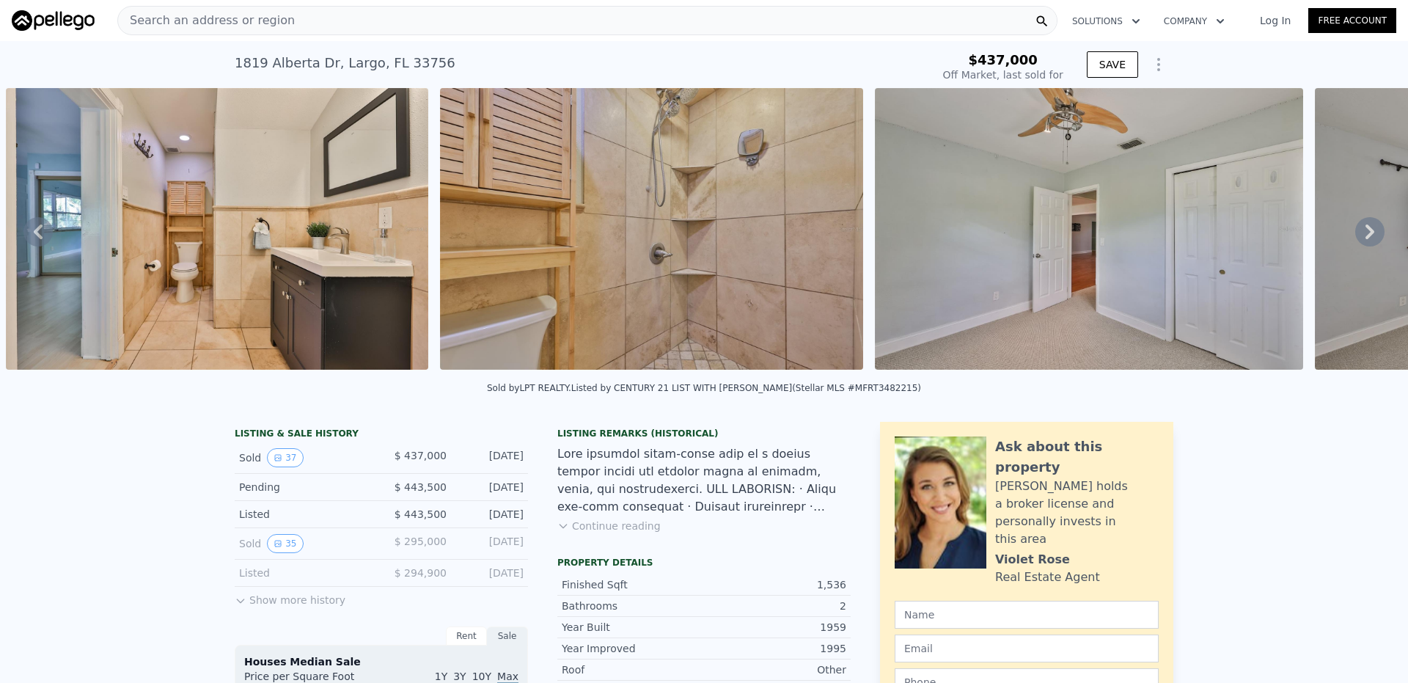
click at [1355, 238] on icon at bounding box center [1369, 231] width 29 height 29
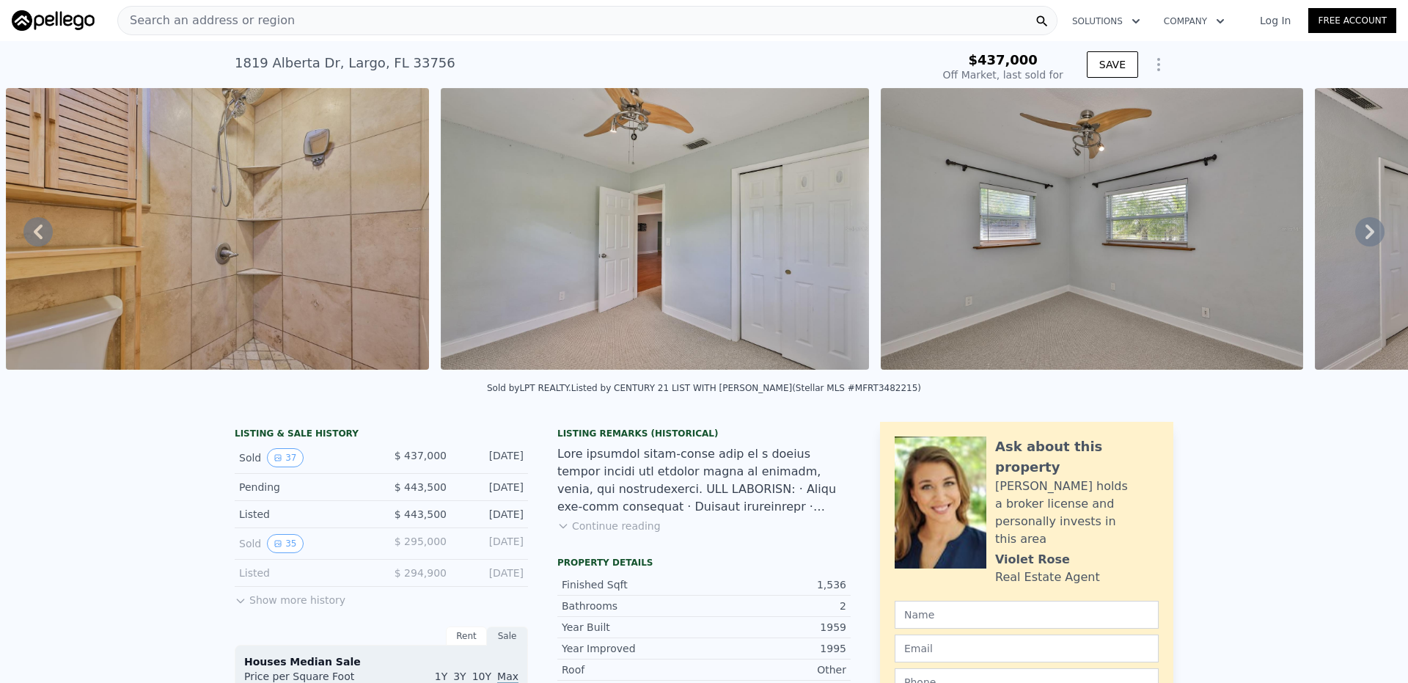
click at [1355, 238] on icon at bounding box center [1369, 231] width 29 height 29
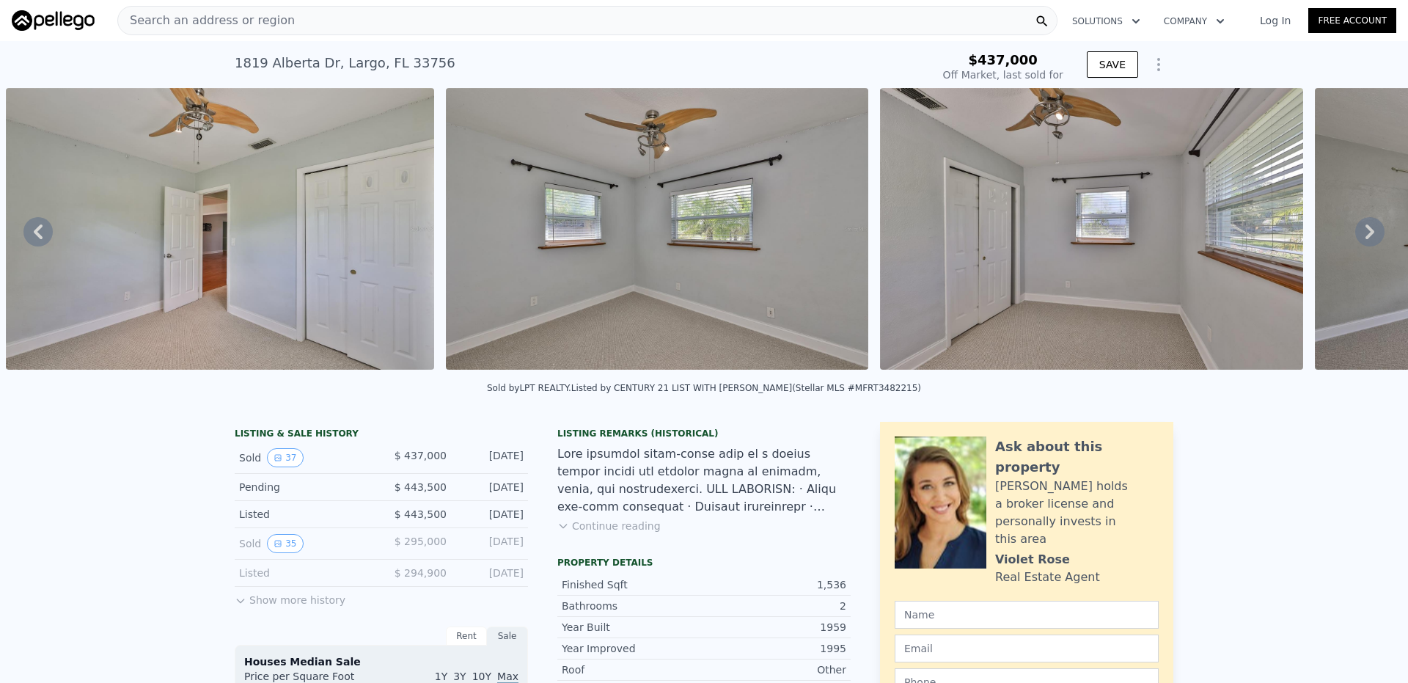
click at [1355, 238] on icon at bounding box center [1369, 231] width 29 height 29
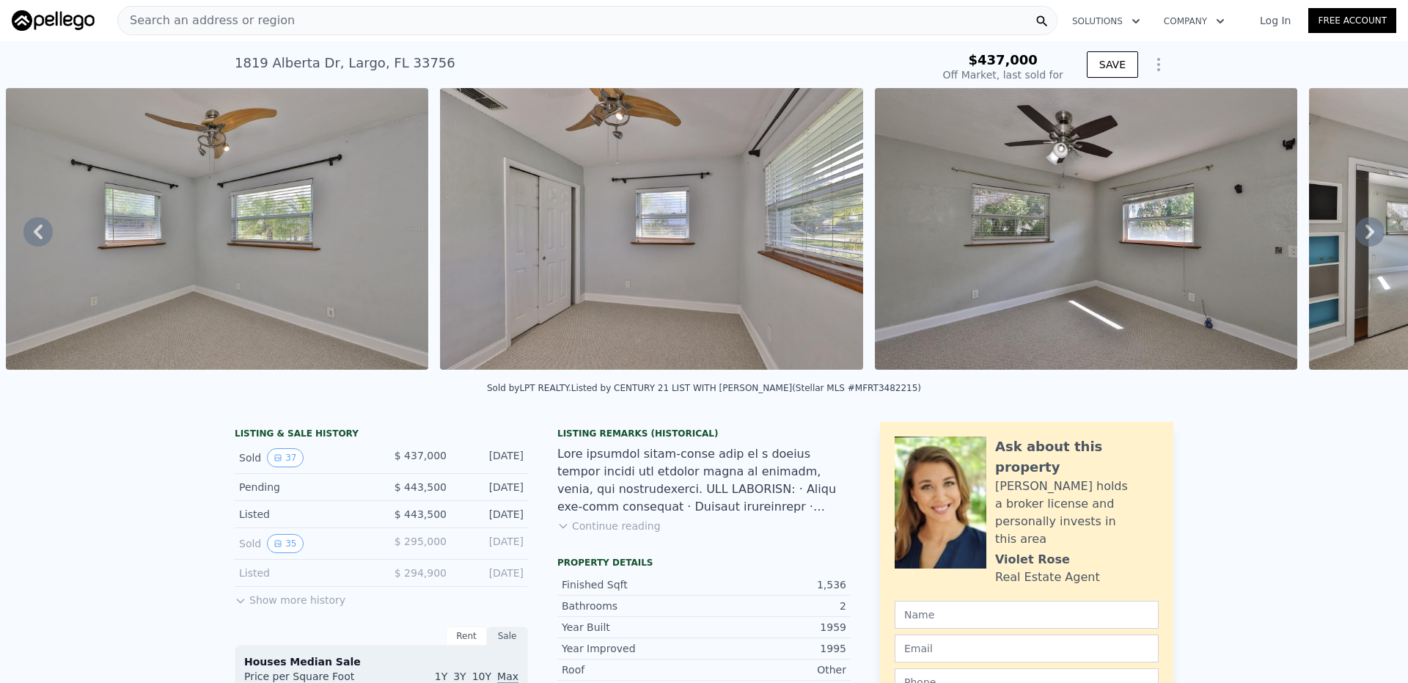
click at [1355, 238] on icon at bounding box center [1369, 231] width 29 height 29
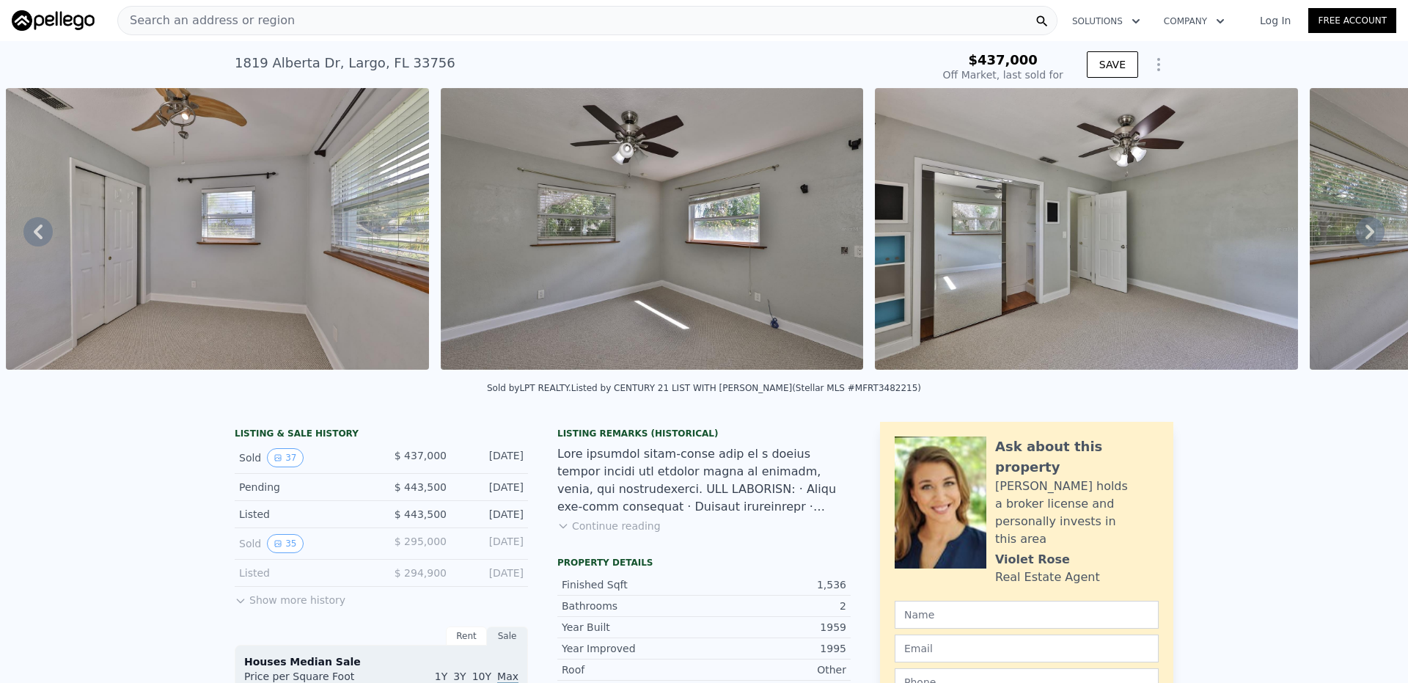
click at [1355, 238] on icon at bounding box center [1369, 231] width 29 height 29
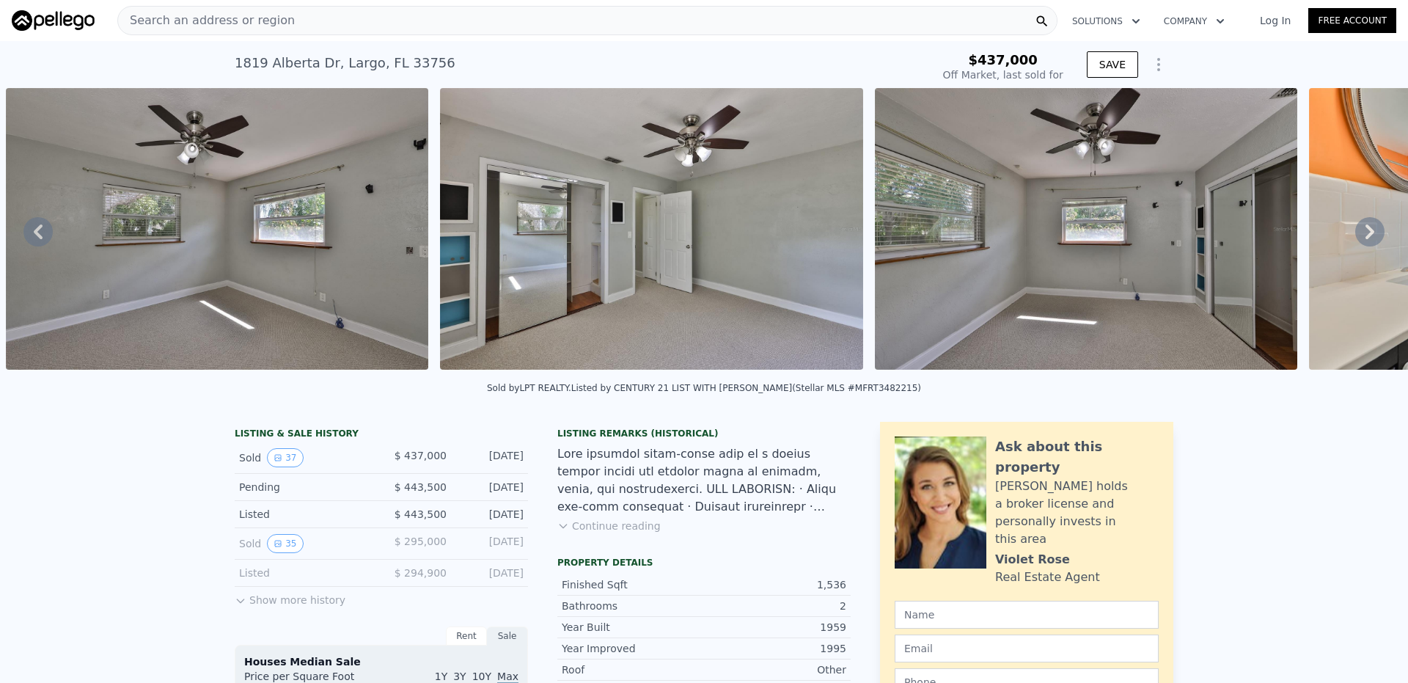
click at [1356, 235] on icon at bounding box center [1369, 231] width 29 height 29
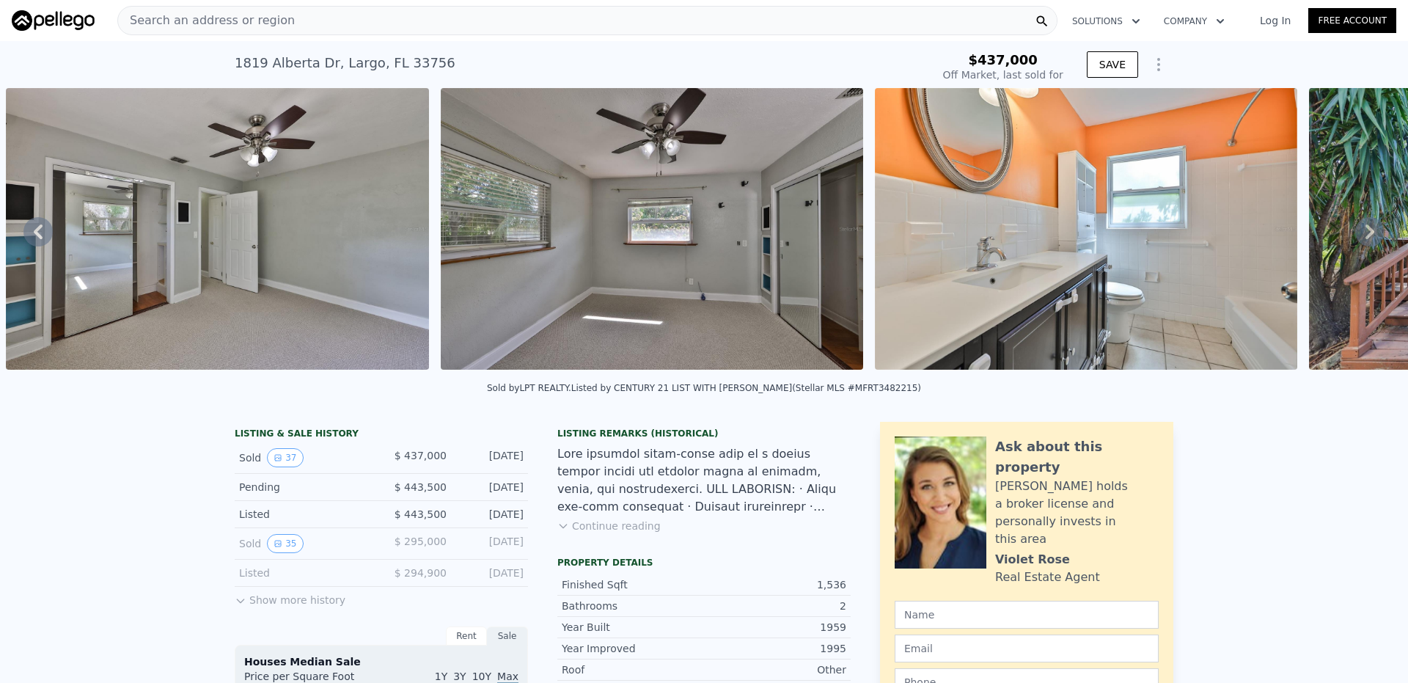
click at [1356, 235] on icon at bounding box center [1369, 231] width 29 height 29
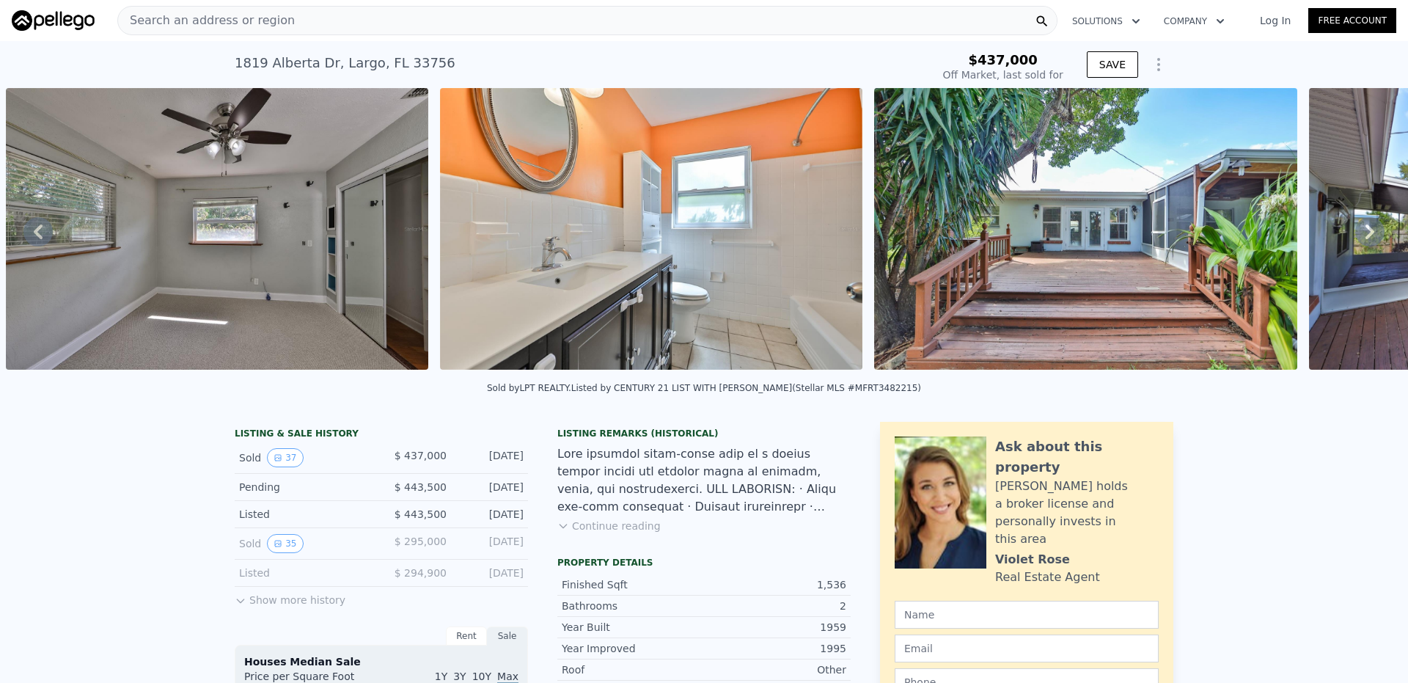
click at [1365, 239] on icon at bounding box center [1369, 231] width 9 height 15
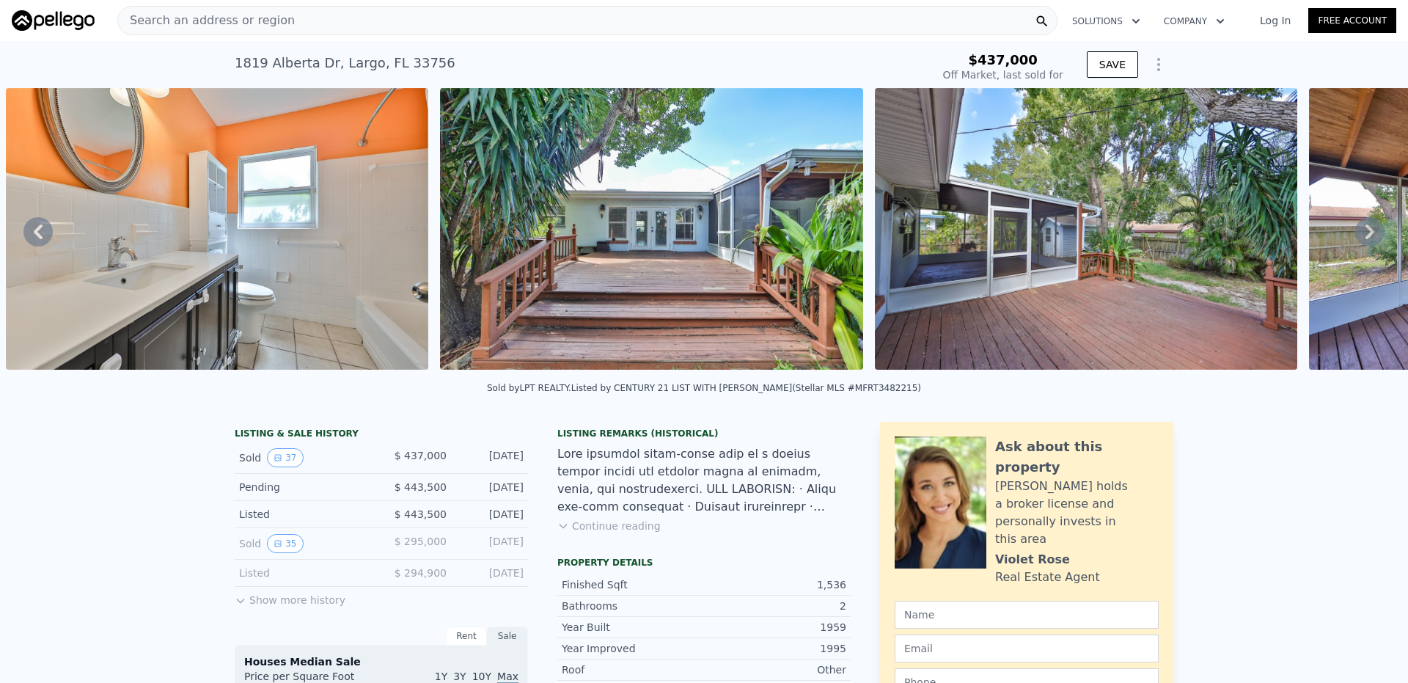
click at [1355, 241] on icon at bounding box center [1369, 231] width 29 height 29
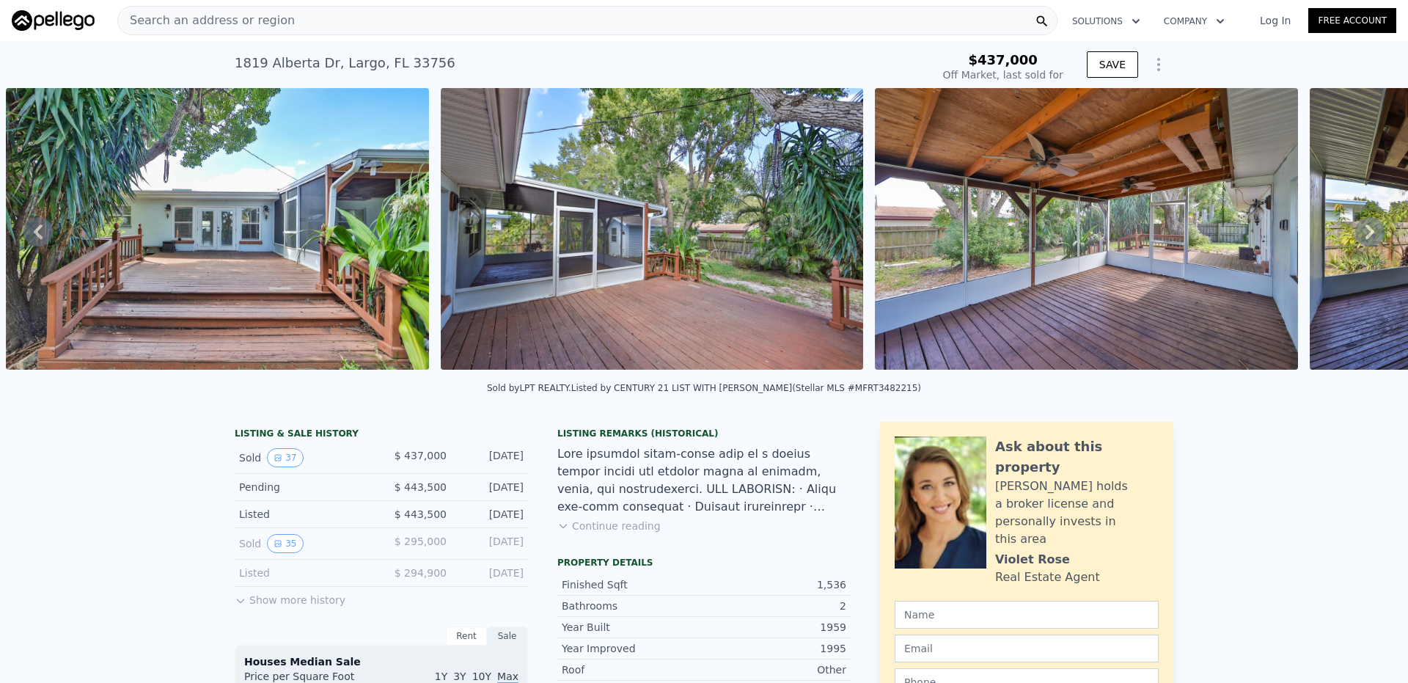
click at [1365, 236] on icon at bounding box center [1369, 231] width 9 height 15
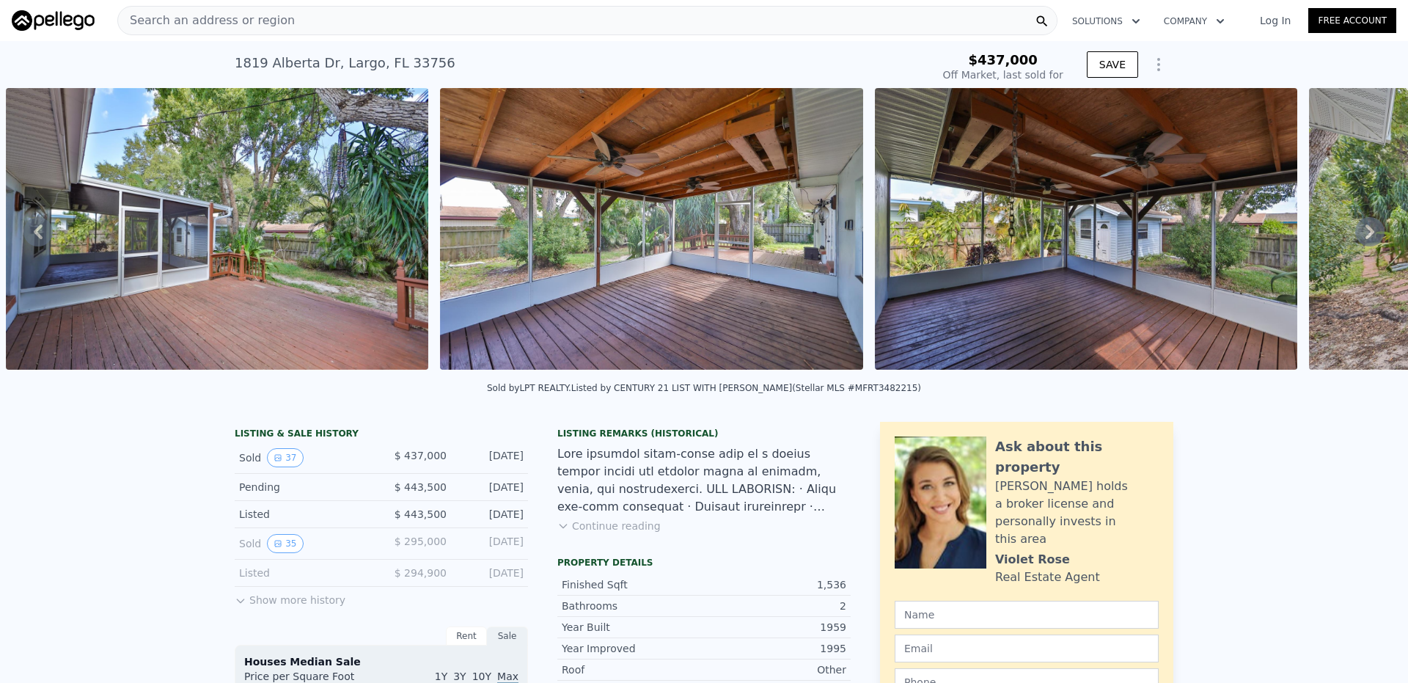
click at [1365, 236] on icon at bounding box center [1369, 231] width 9 height 15
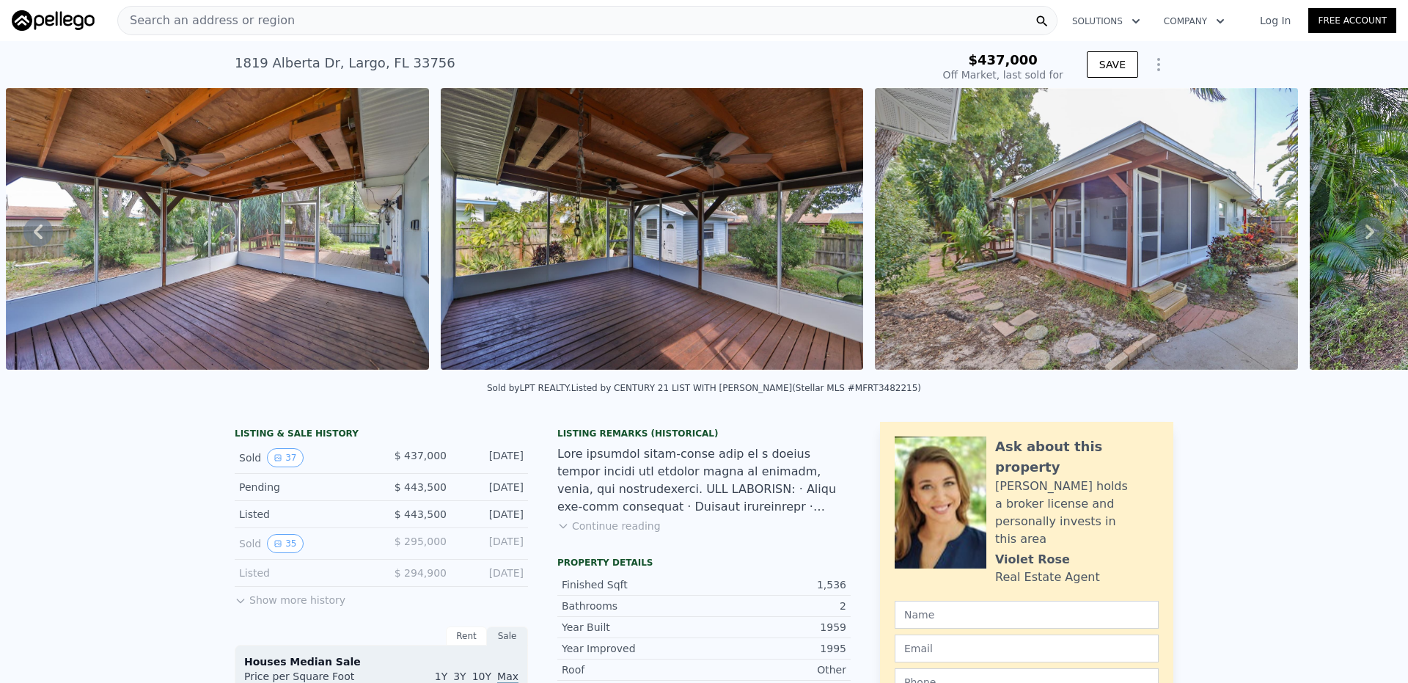
click at [1355, 238] on icon at bounding box center [1369, 231] width 29 height 29
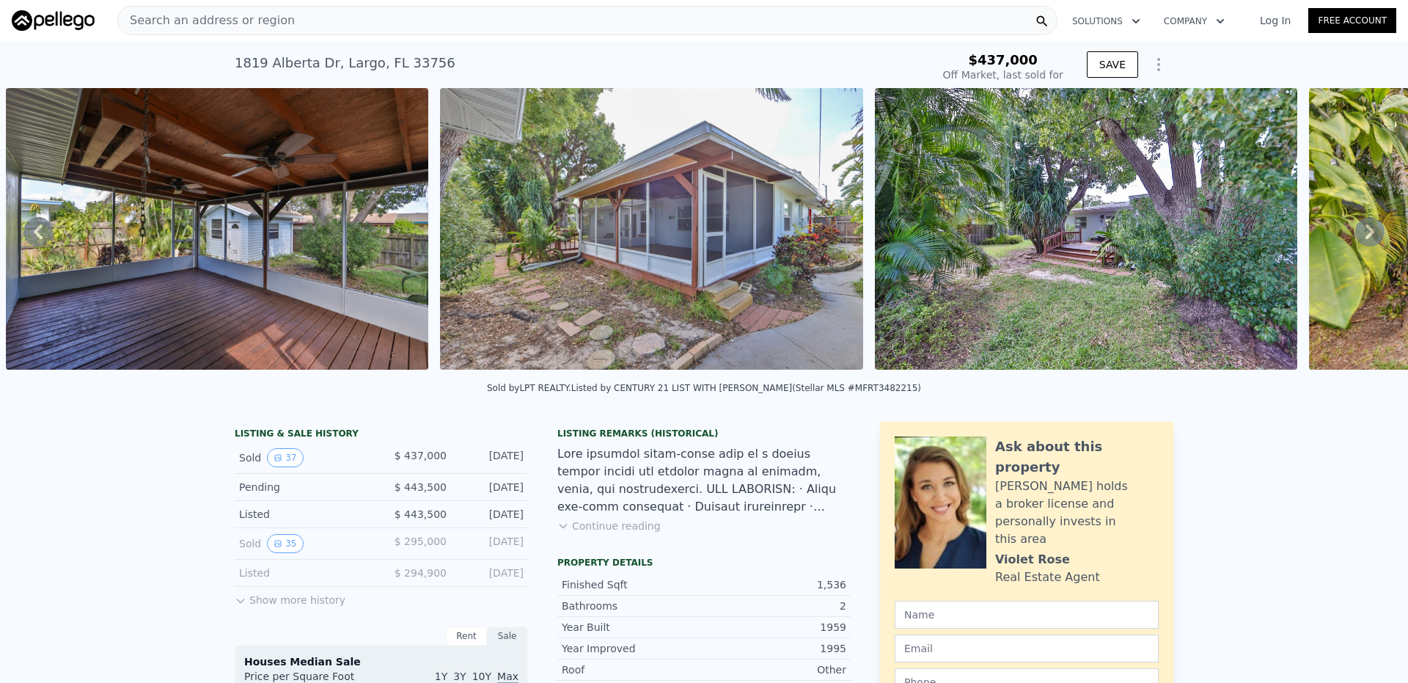
click at [1355, 238] on icon at bounding box center [1369, 231] width 29 height 29
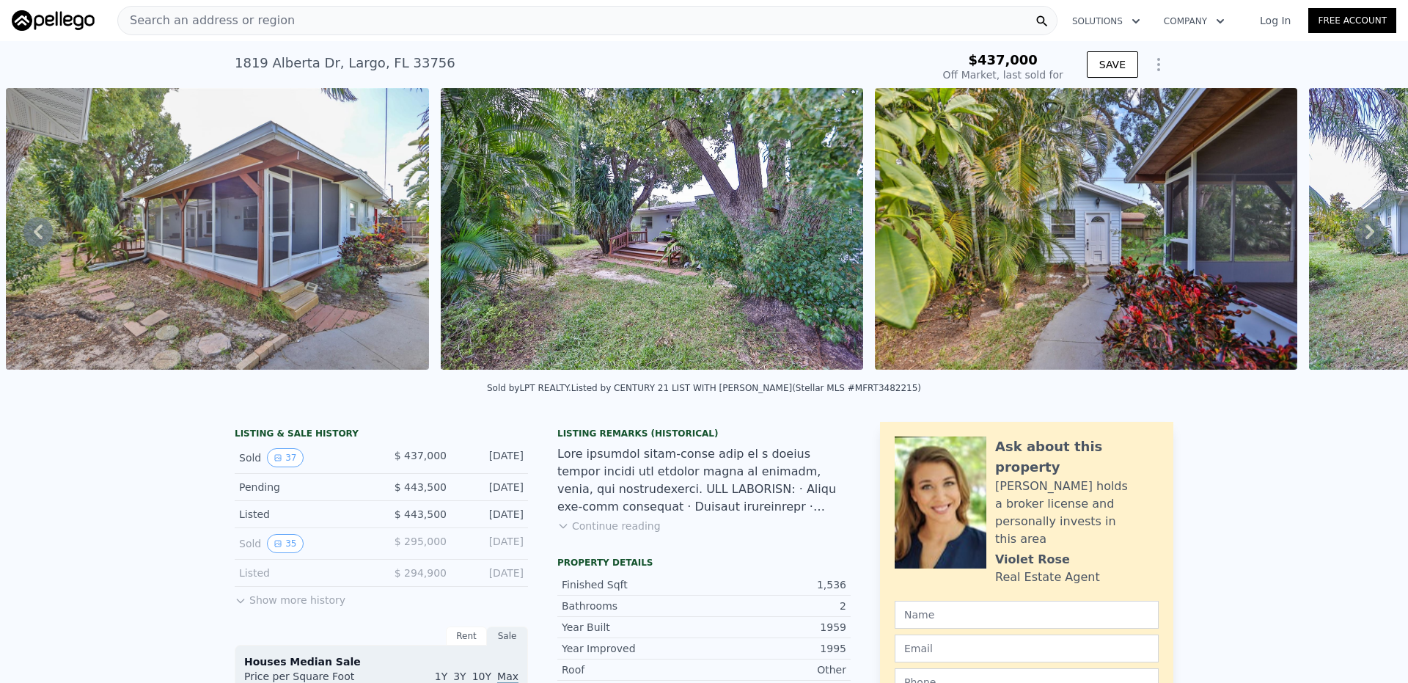
click at [1365, 237] on icon at bounding box center [1369, 231] width 9 height 15
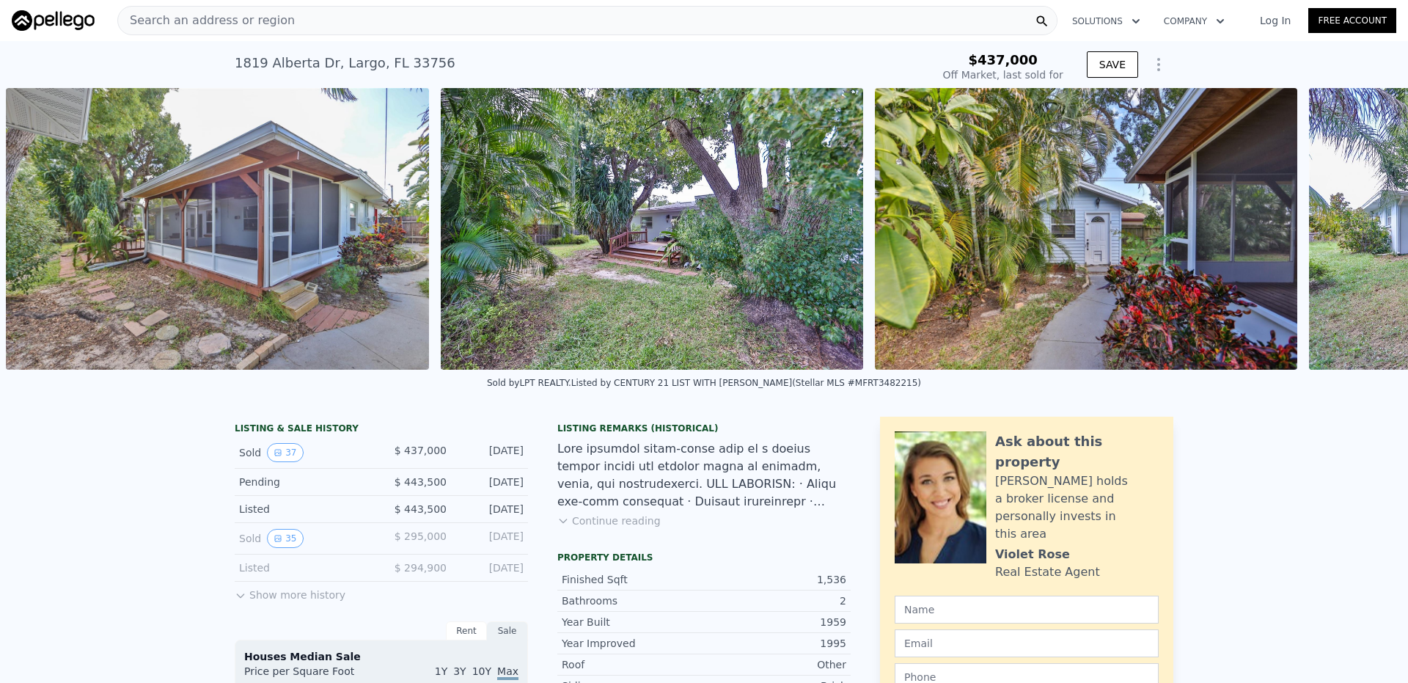
scroll to position [0, 15034]
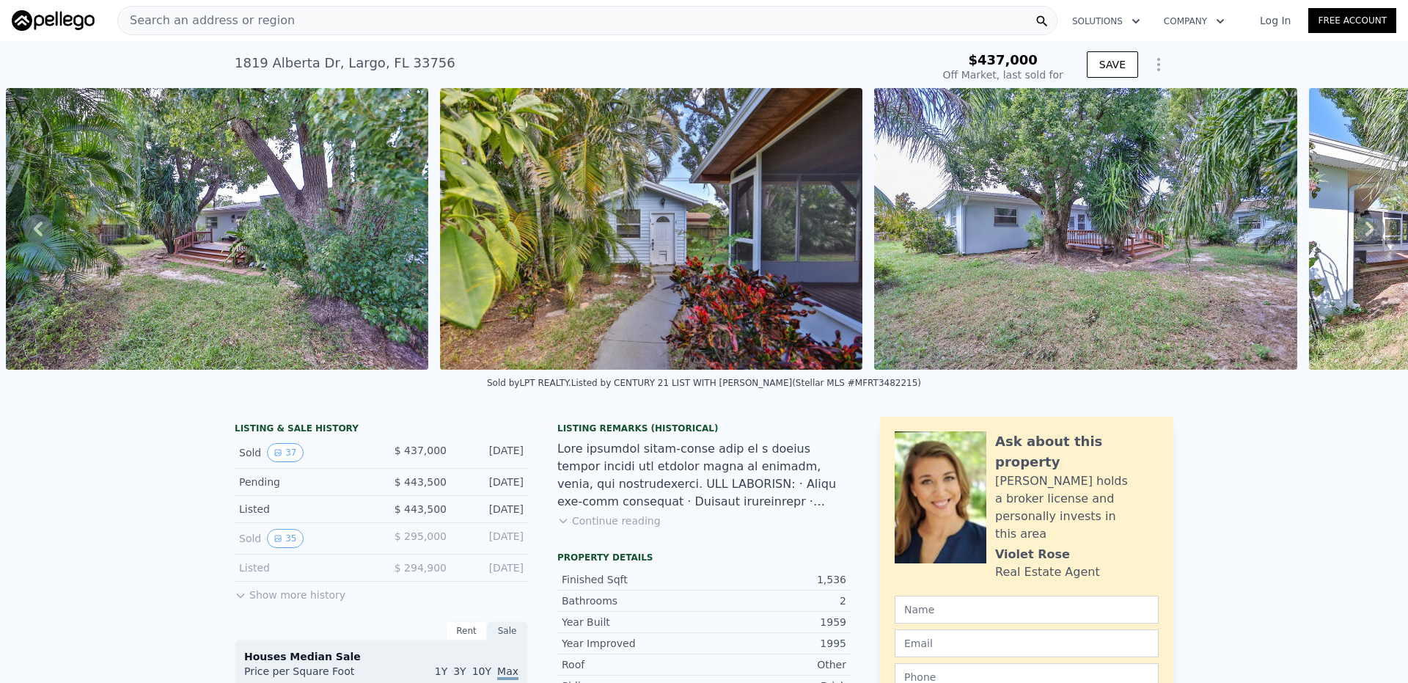
click at [1355, 227] on icon at bounding box center [1369, 228] width 29 height 29
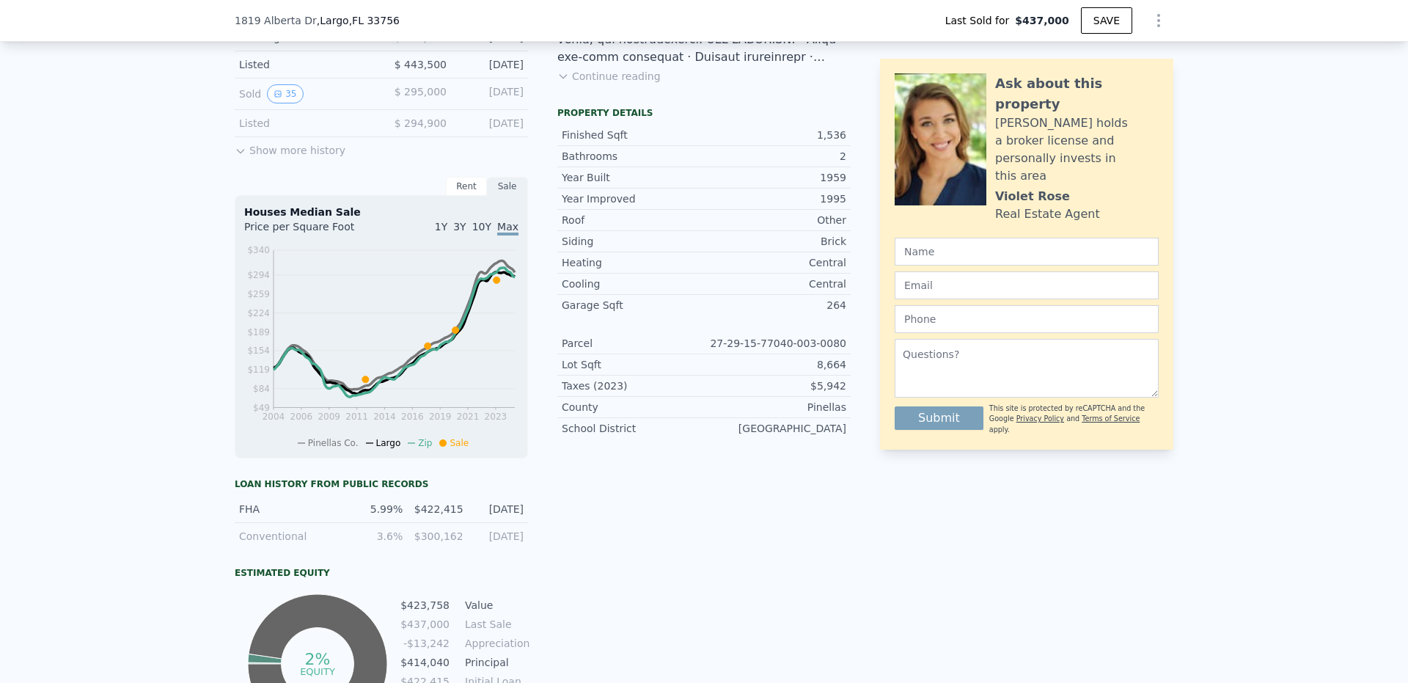
scroll to position [217, 0]
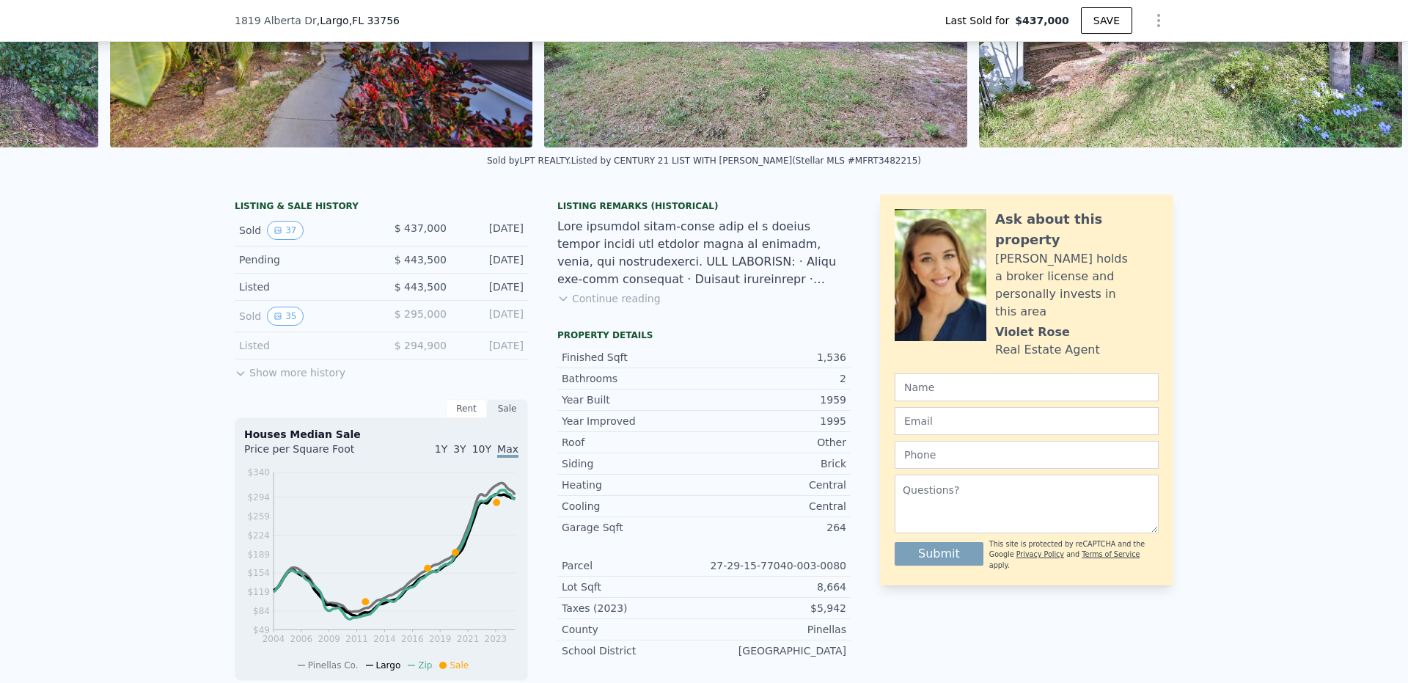
click at [265, 378] on button "Show more history" at bounding box center [290, 369] width 111 height 21
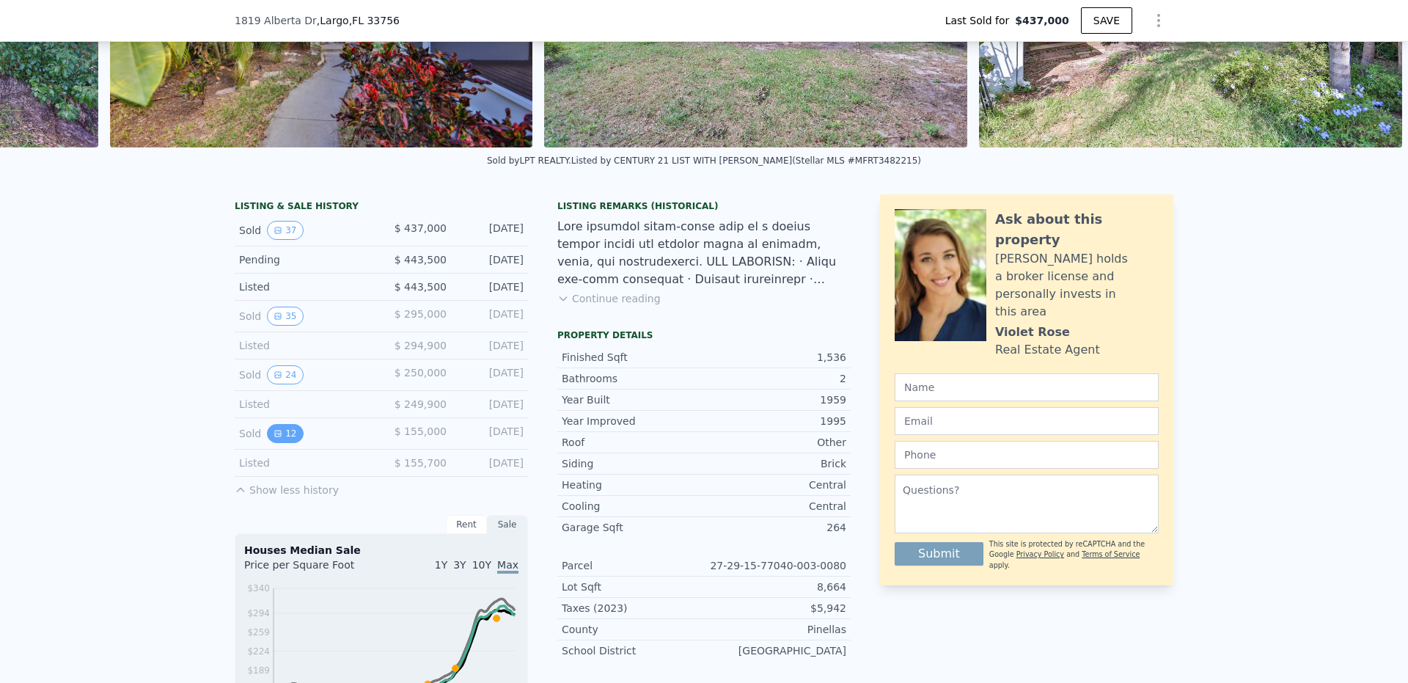
click at [287, 443] on button "12" at bounding box center [285, 433] width 36 height 19
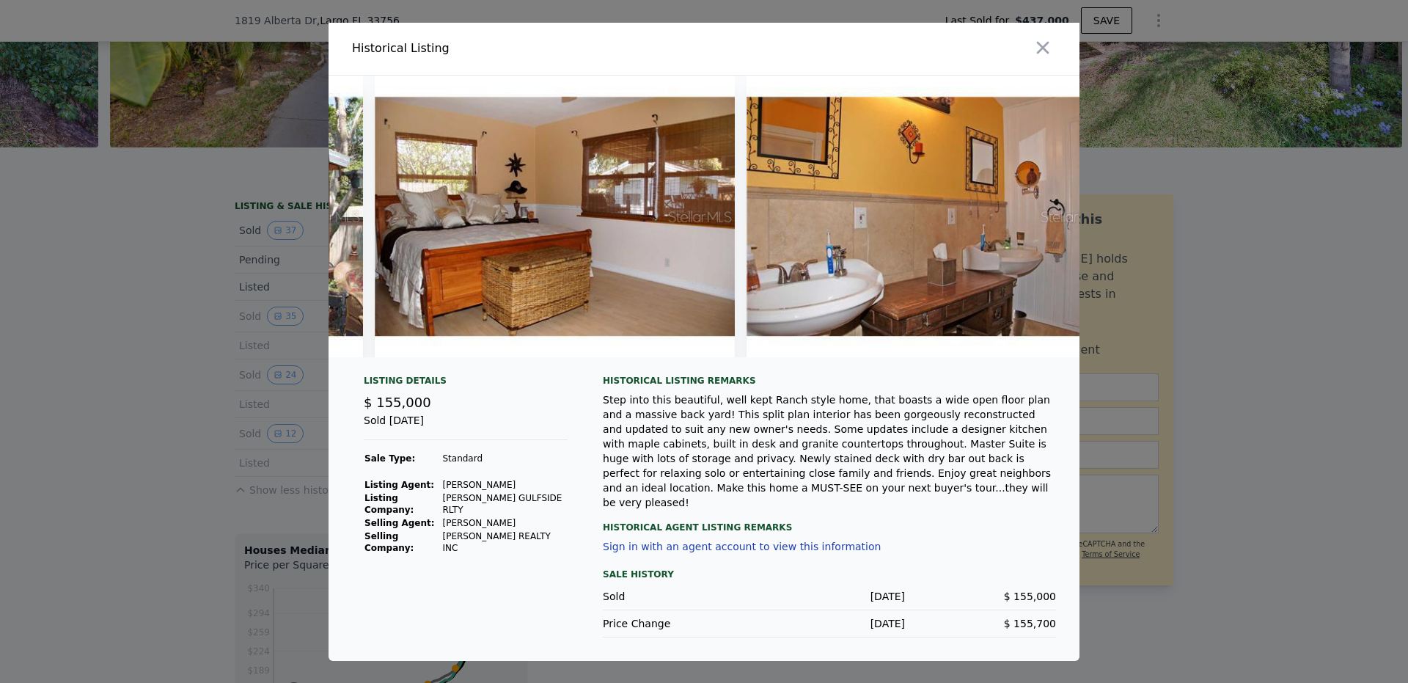
scroll to position [0, 3441]
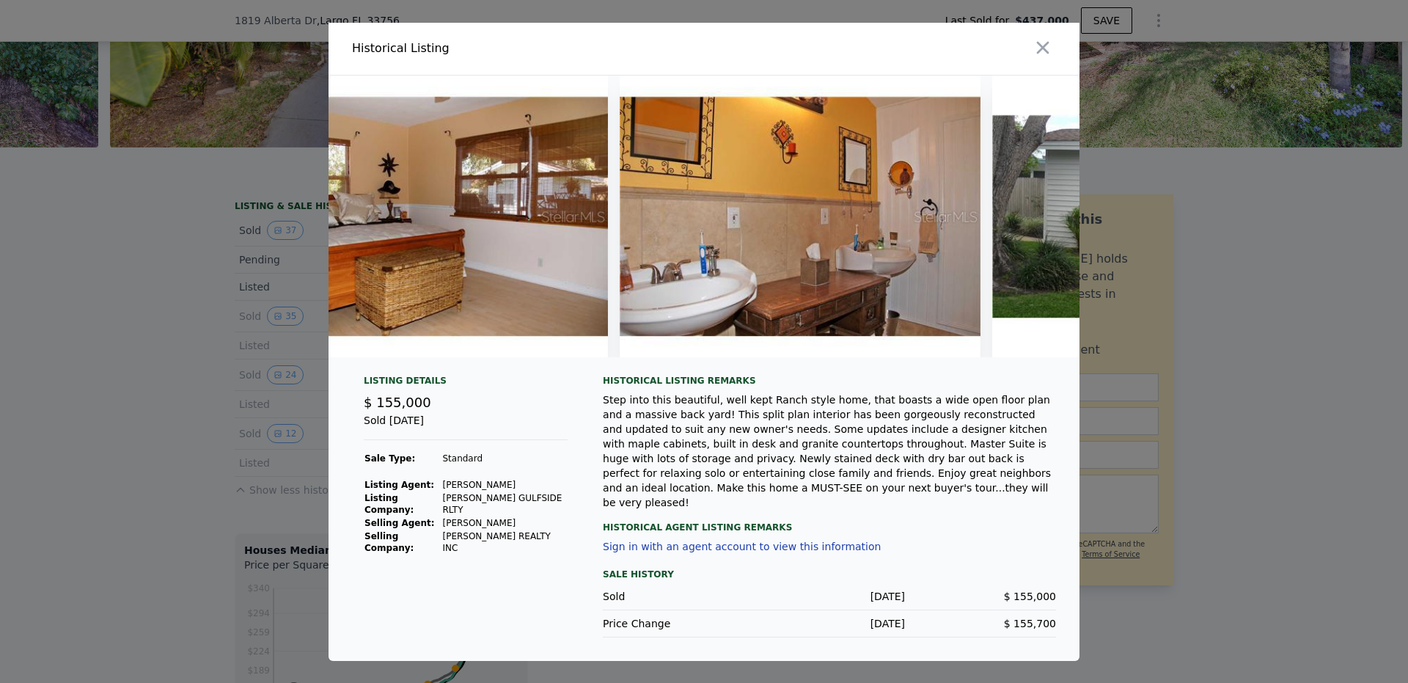
click at [1071, 362] on div at bounding box center [703, 222] width 751 height 293
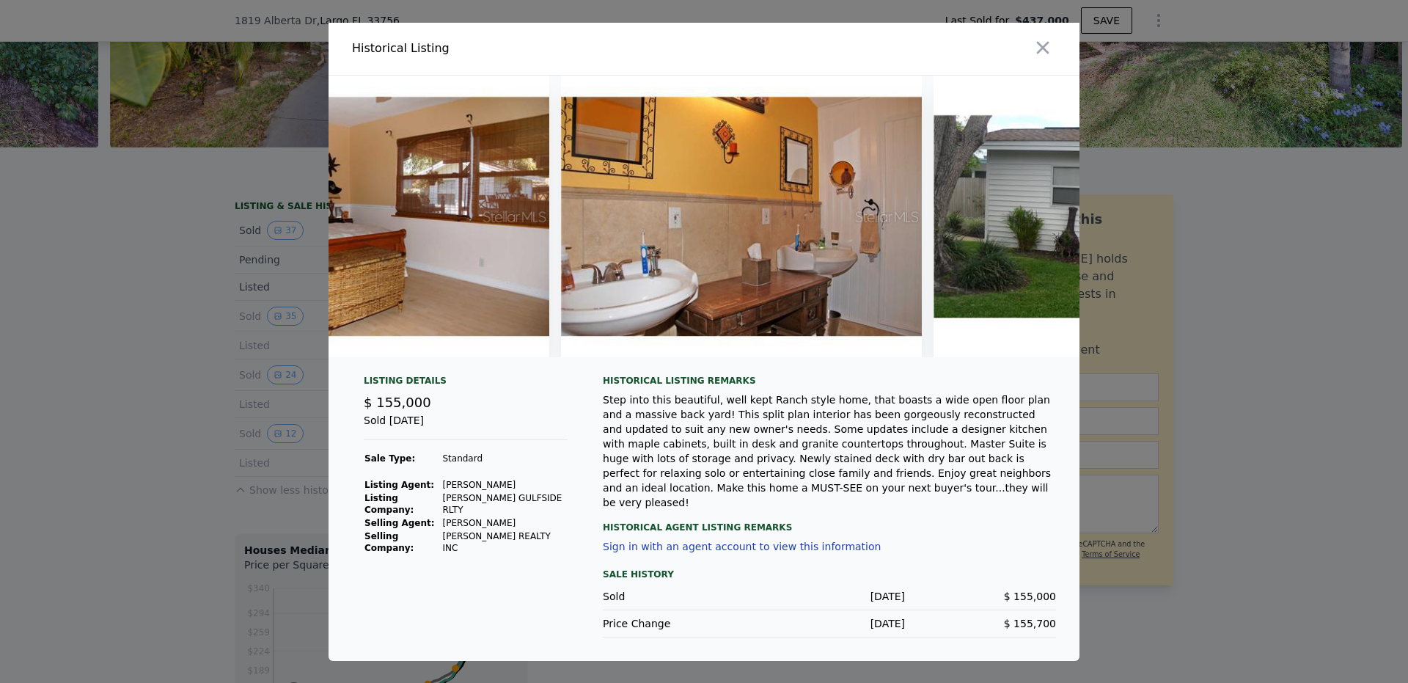
scroll to position [0, 3738]
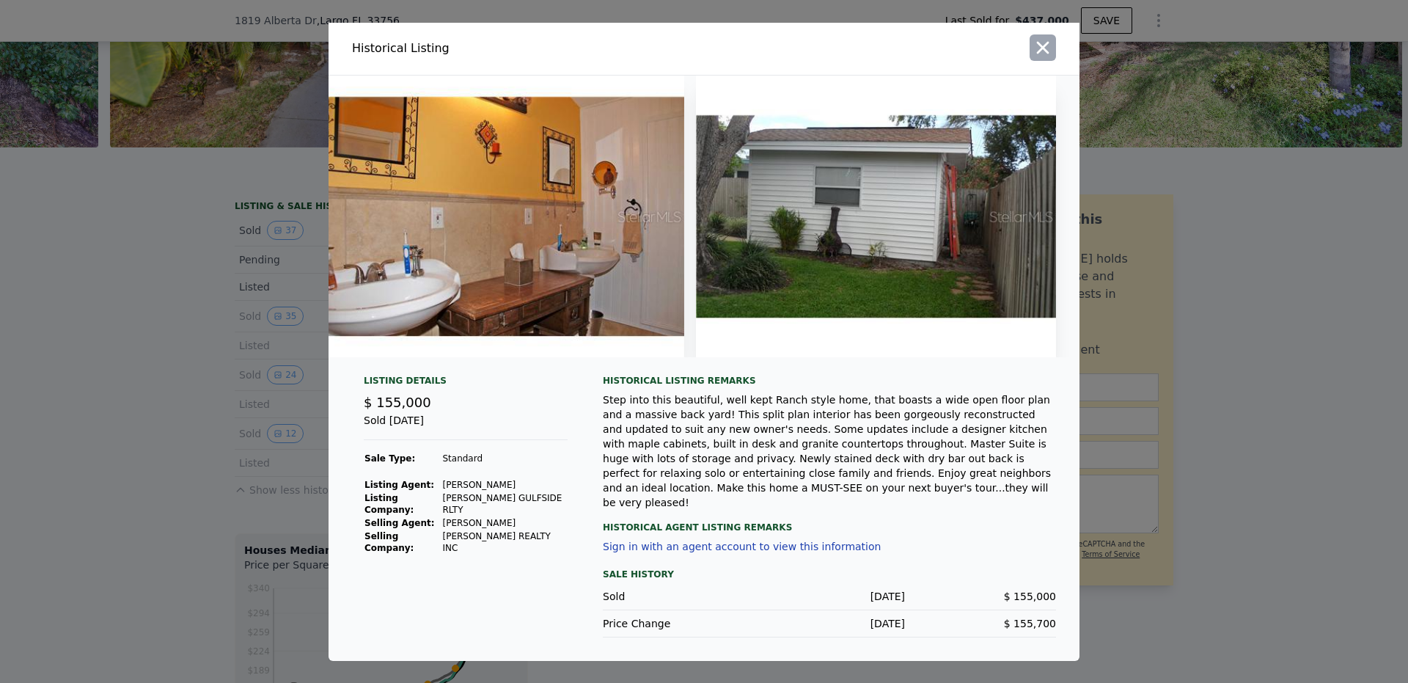
click at [1043, 51] on icon "button" at bounding box center [1042, 47] width 21 height 21
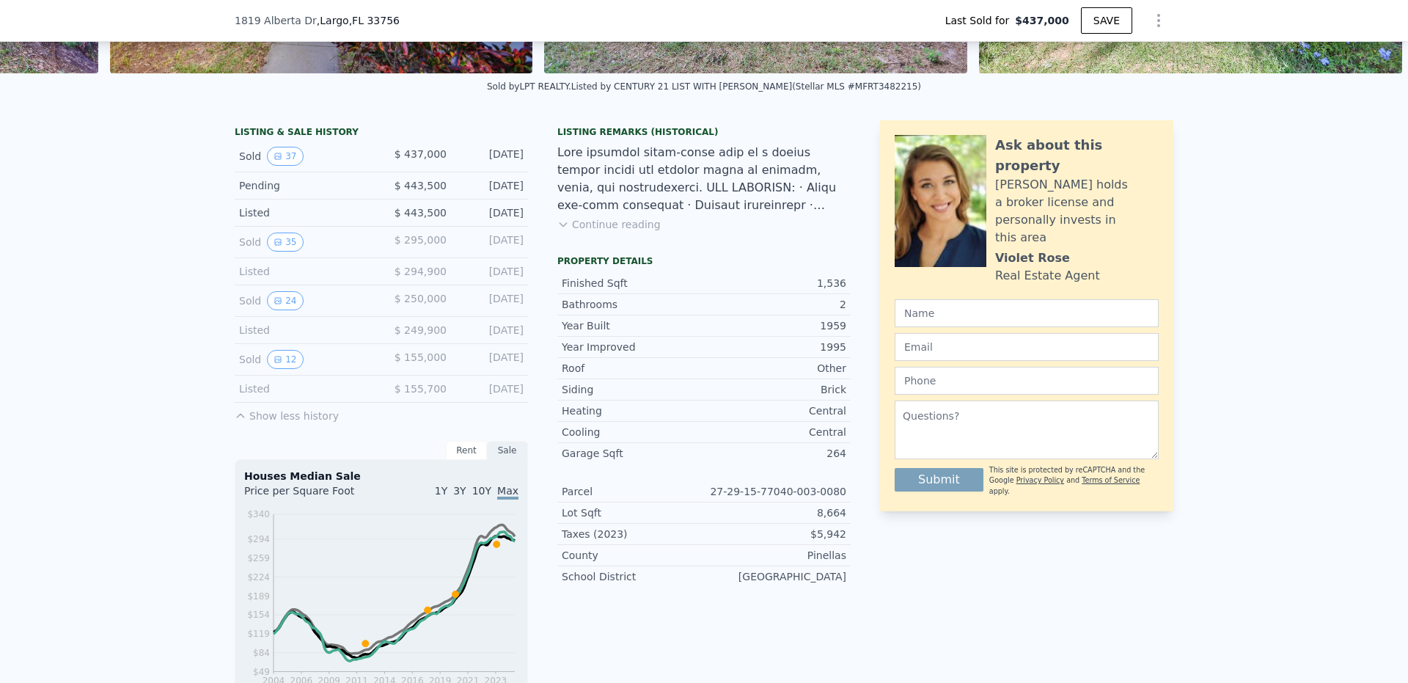
scroll to position [69, 0]
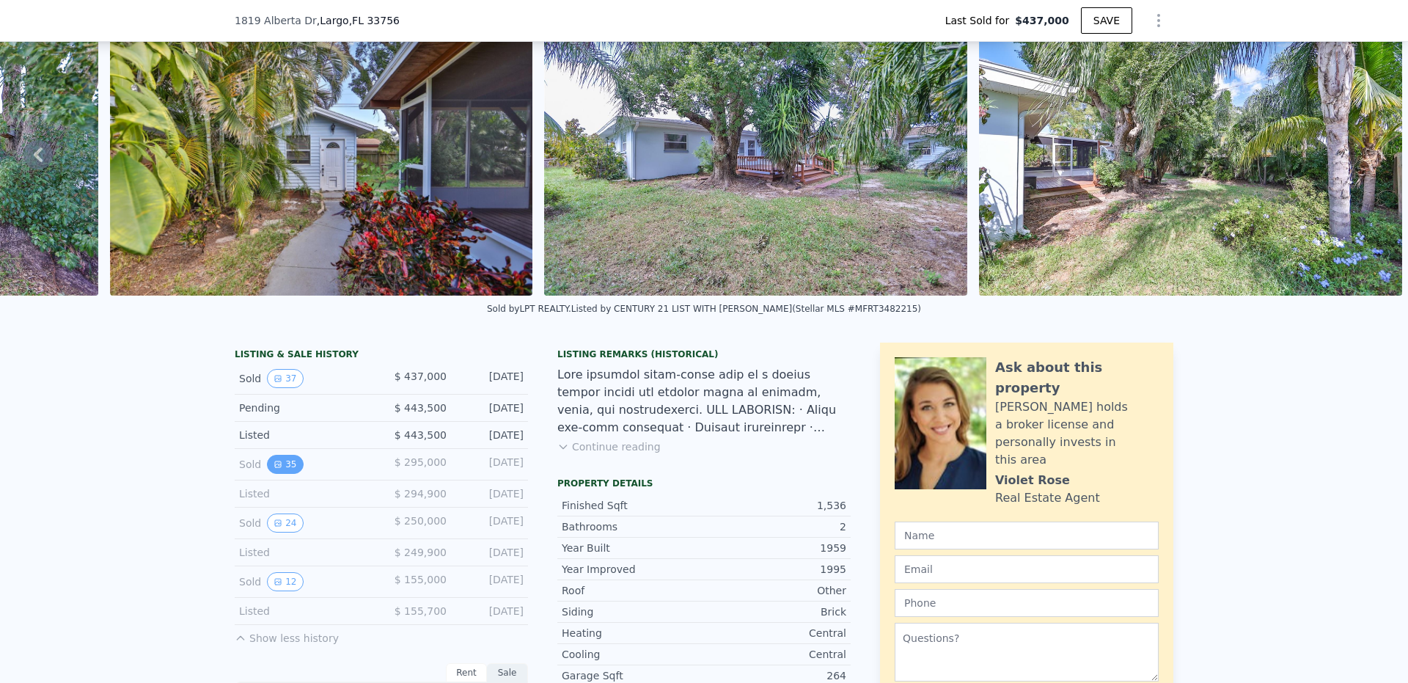
click at [286, 474] on button "35" at bounding box center [285, 464] width 36 height 19
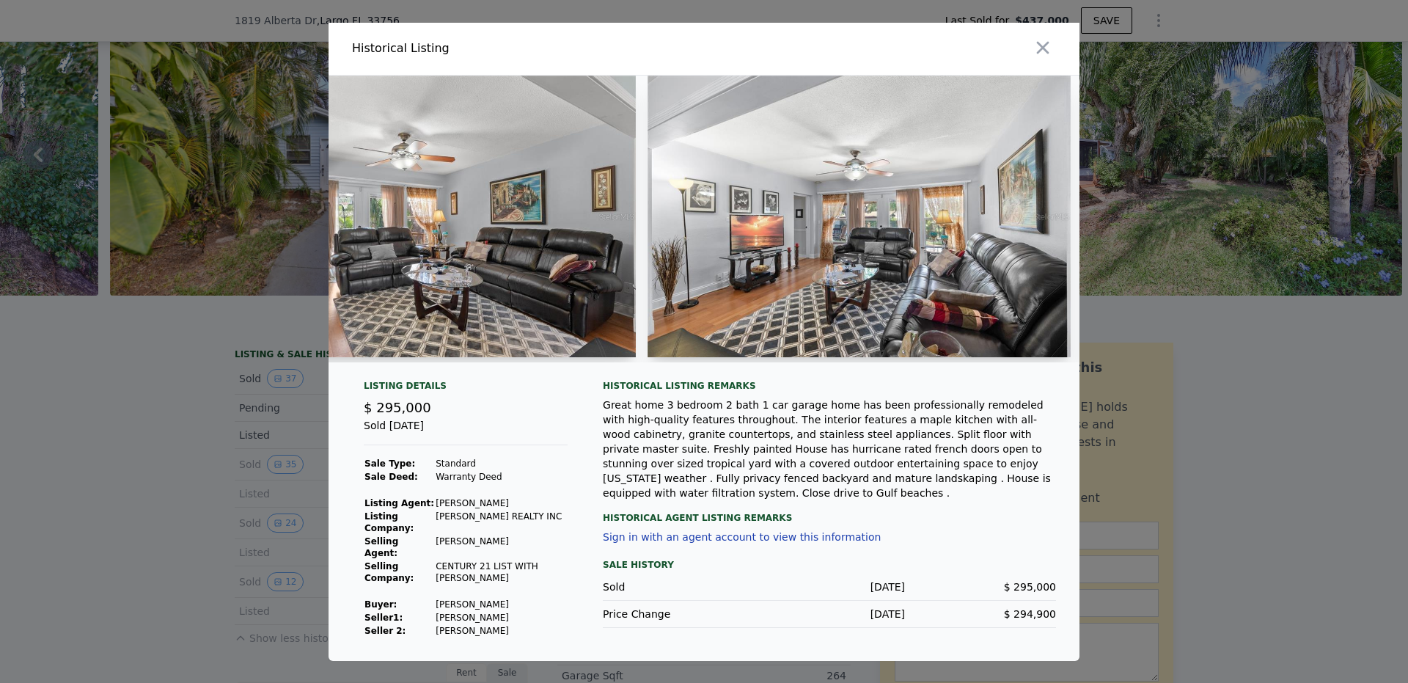
scroll to position [0, 4559]
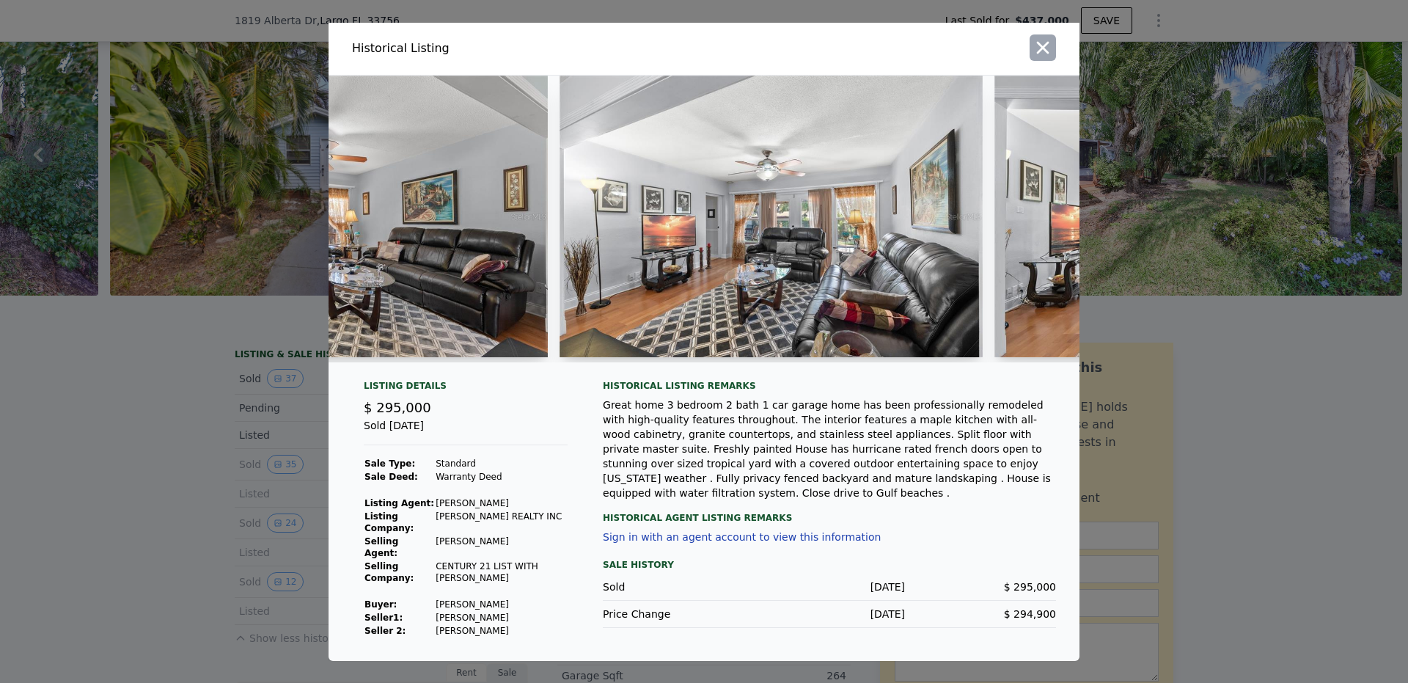
click at [1037, 40] on icon "button" at bounding box center [1042, 47] width 21 height 21
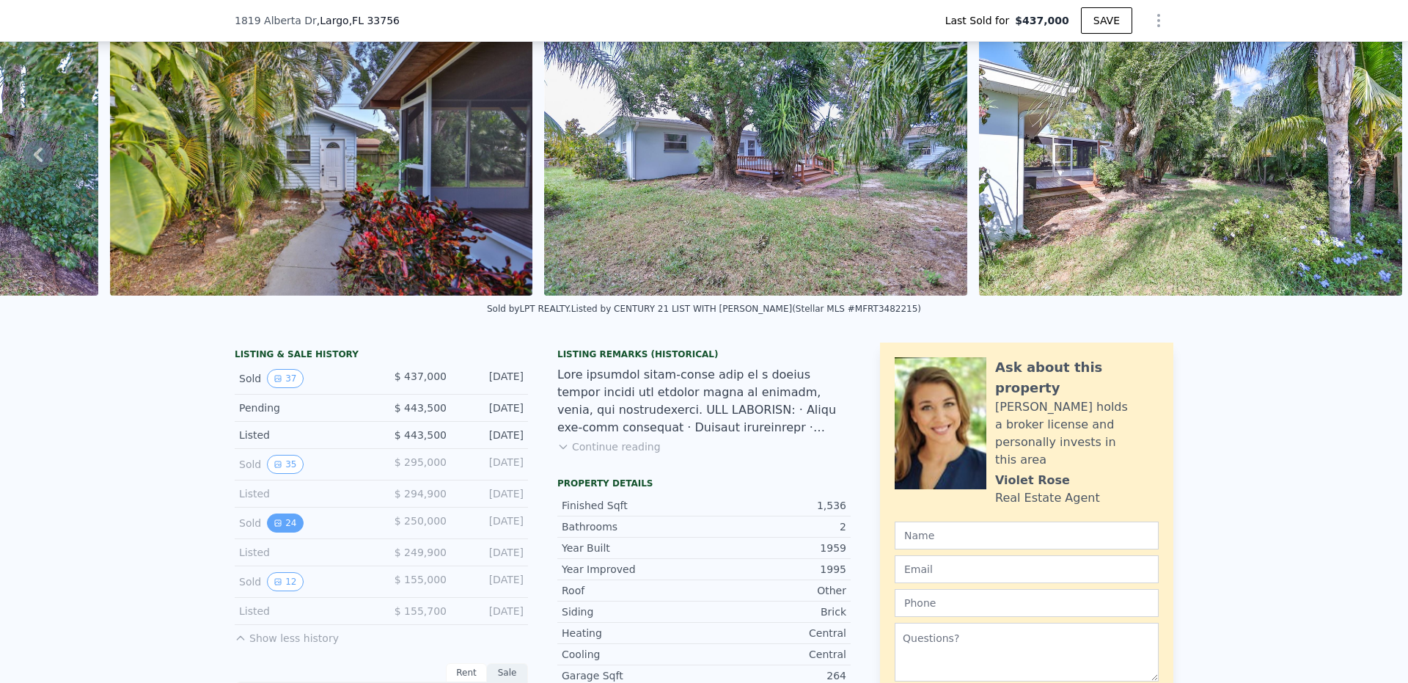
click at [267, 532] on button "24" at bounding box center [285, 522] width 36 height 19
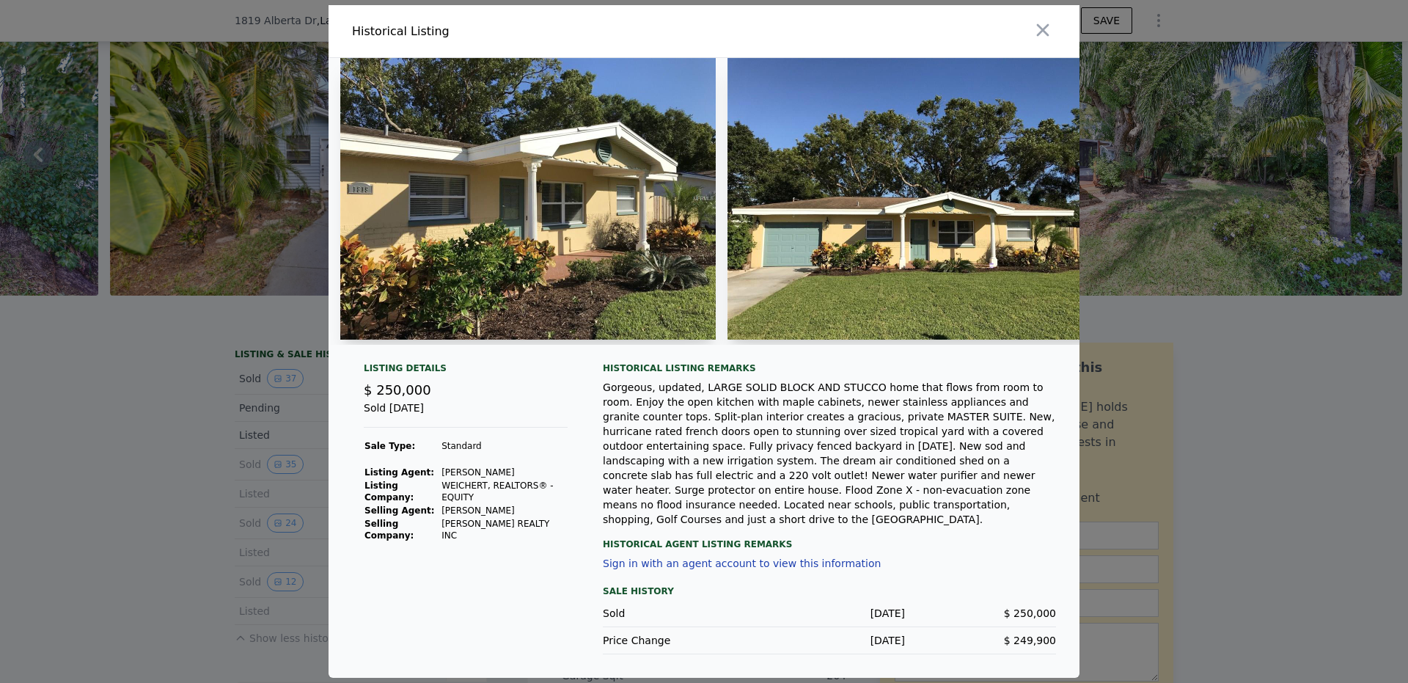
click at [558, 246] on img at bounding box center [527, 199] width 375 height 282
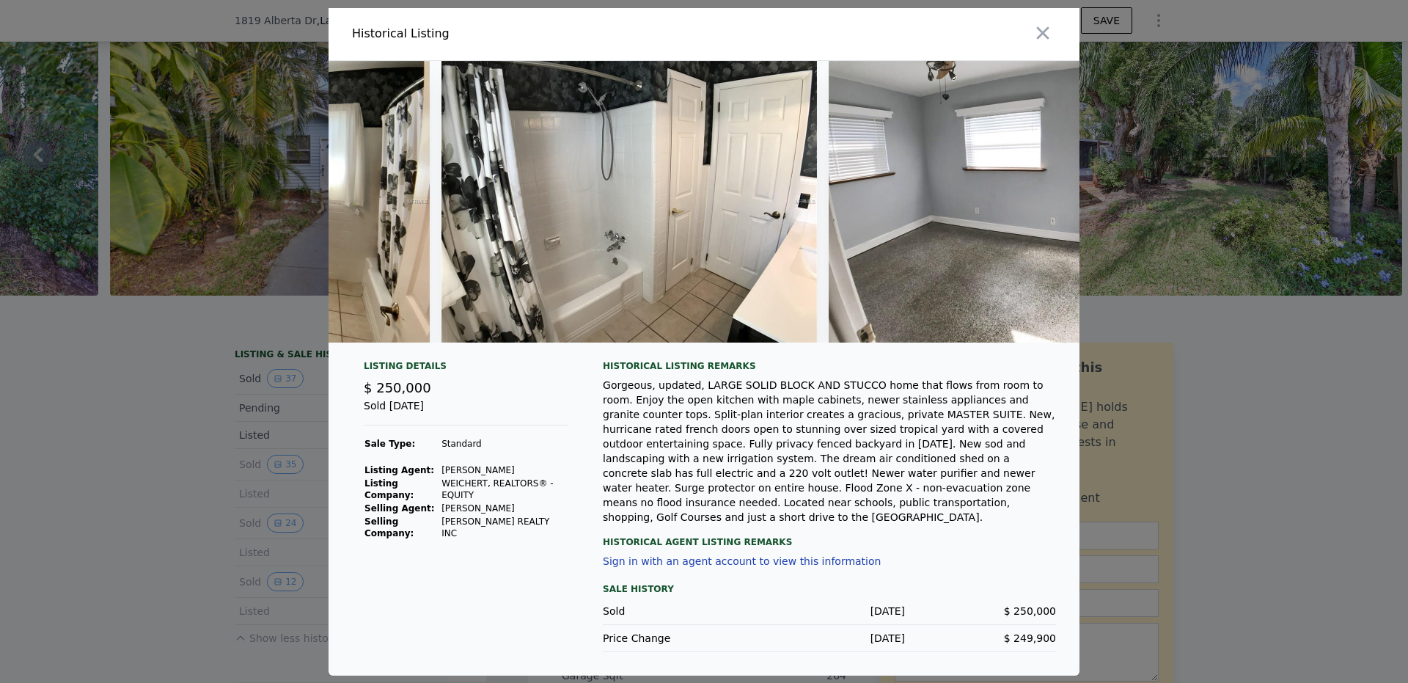
scroll to position [0, 5505]
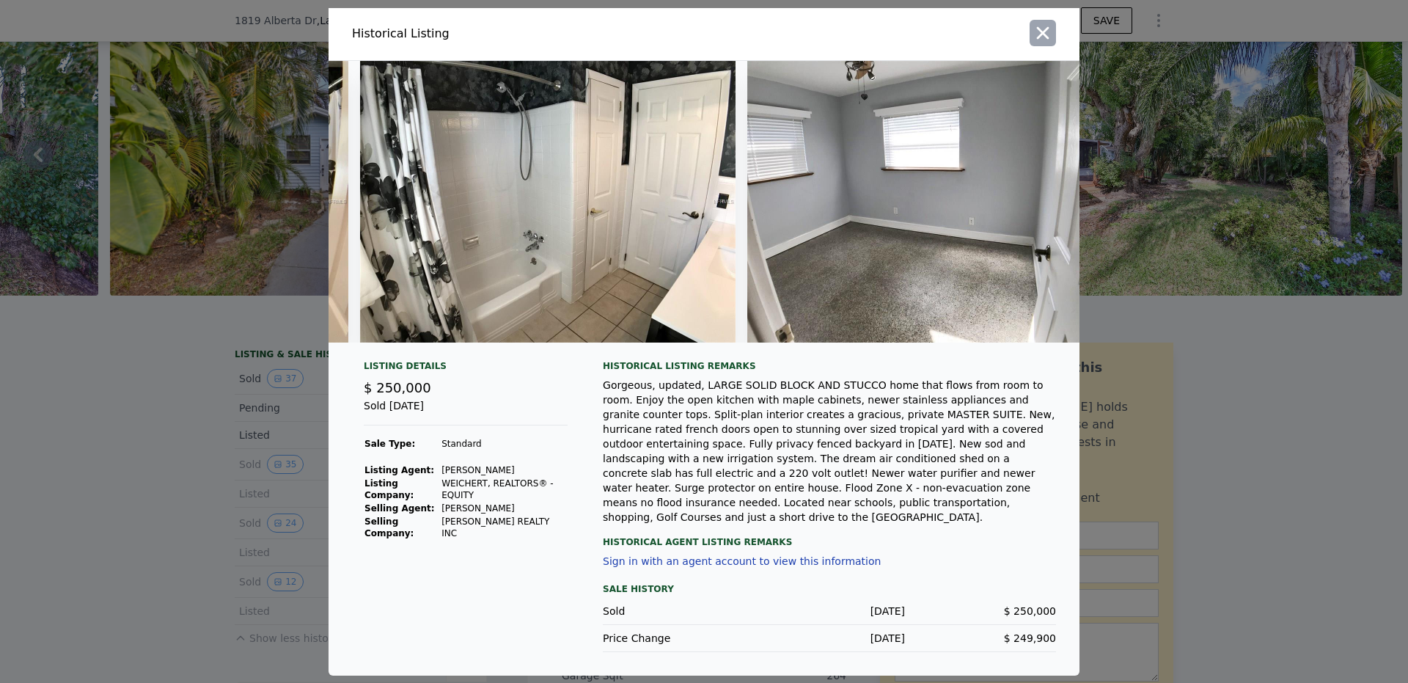
click at [1049, 24] on icon "button" at bounding box center [1042, 33] width 21 height 21
